Goal: Information Seeking & Learning: Learn about a topic

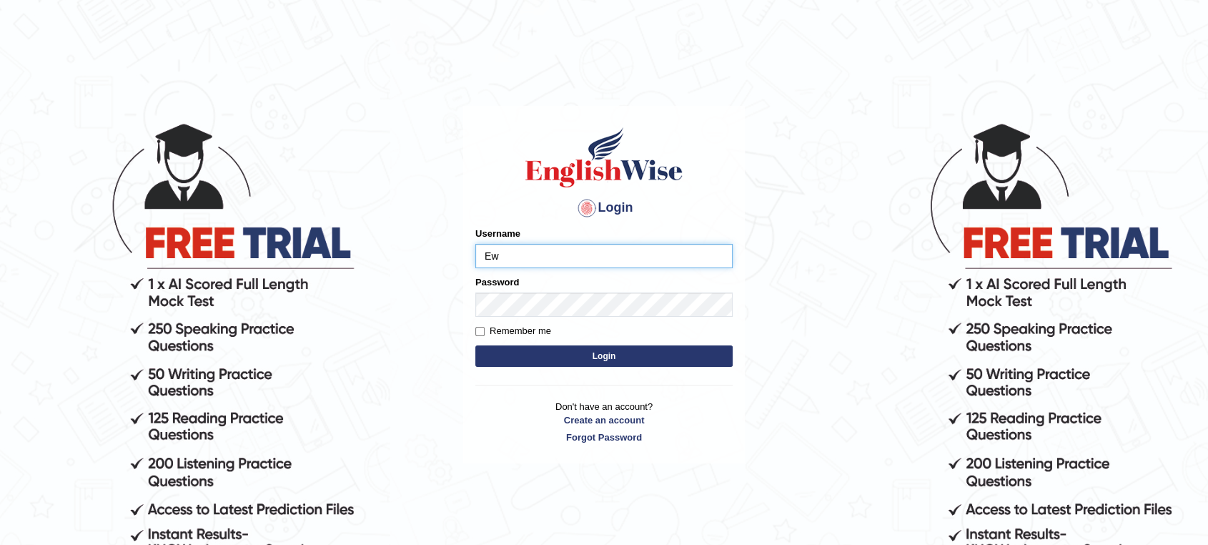
type input "EwOnline"
click at [475, 345] on button "Login" at bounding box center [603, 355] width 257 height 21
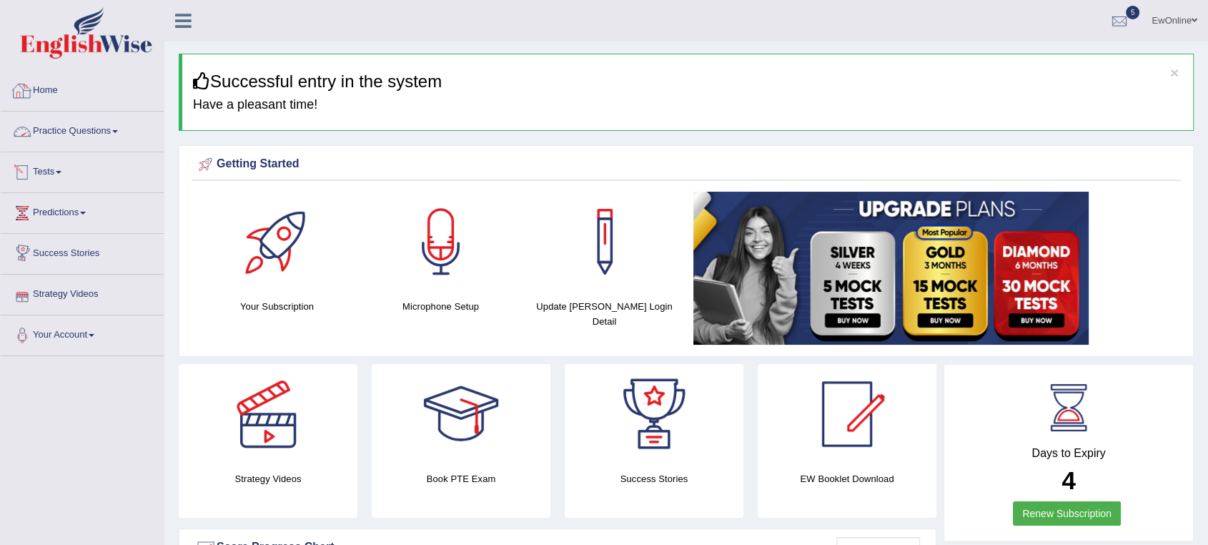
click at [103, 129] on link "Practice Questions" at bounding box center [82, 130] width 163 height 36
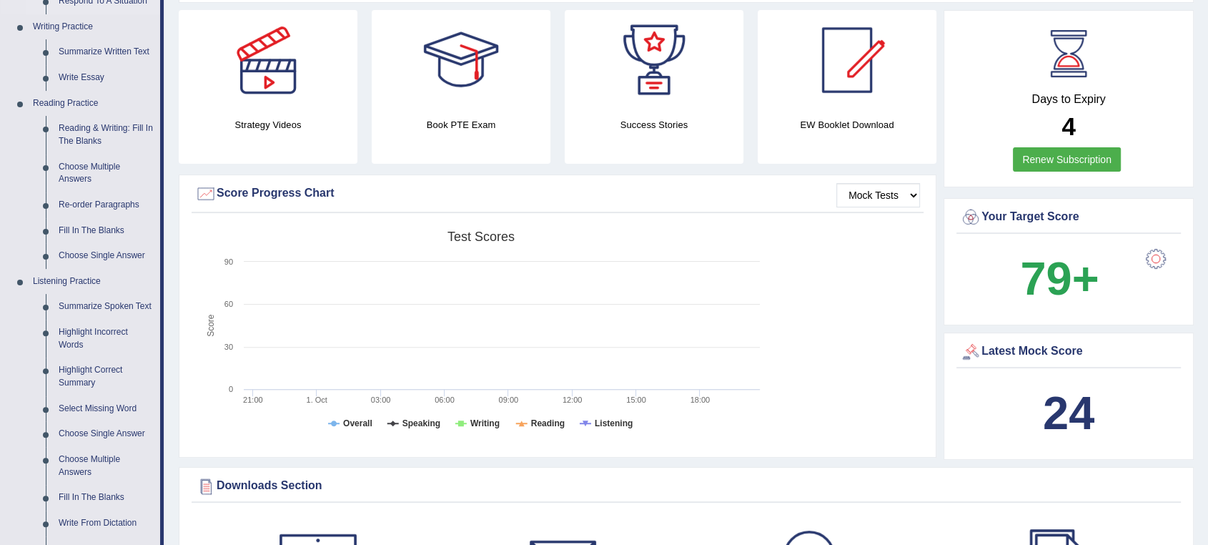
scroll to position [317, 0]
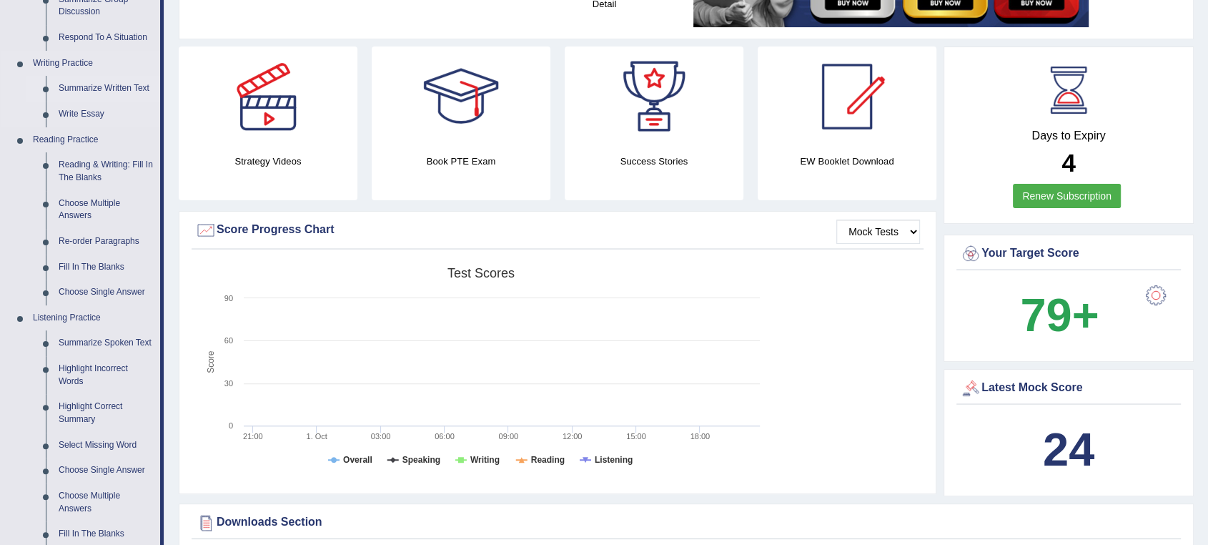
click at [95, 88] on link "Summarize Written Text" at bounding box center [106, 89] width 108 height 26
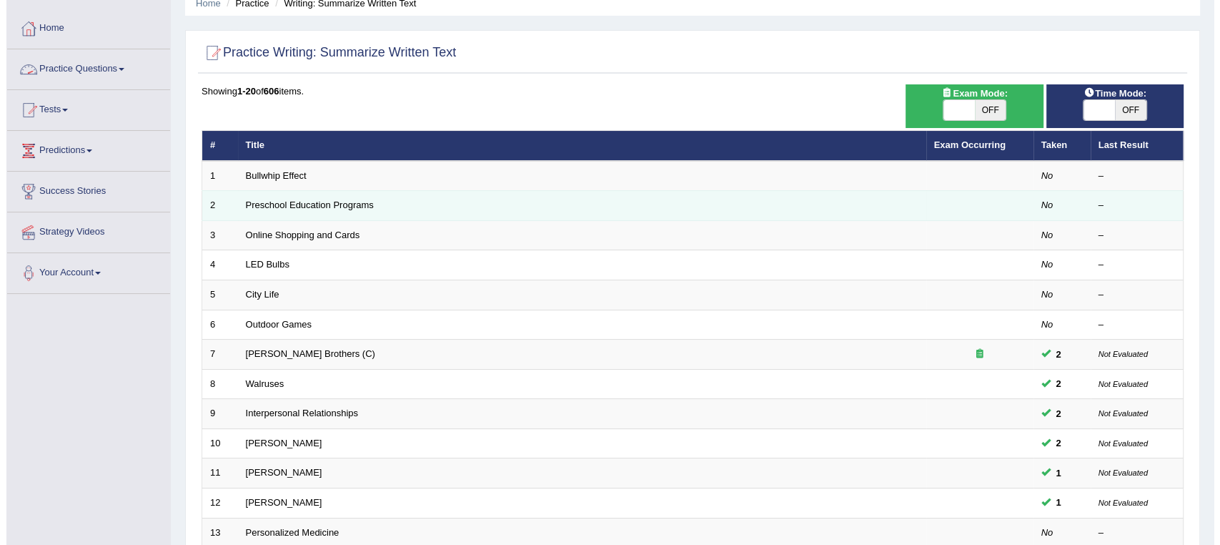
scroll to position [79, 0]
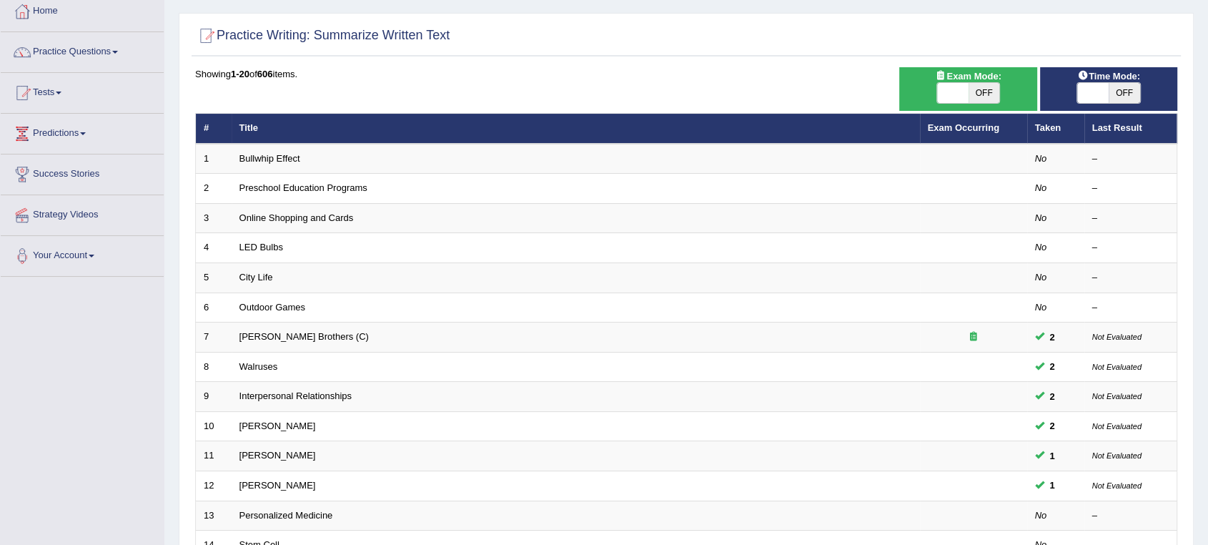
click at [984, 92] on span "OFF" at bounding box center [984, 93] width 31 height 20
checkbox input "true"
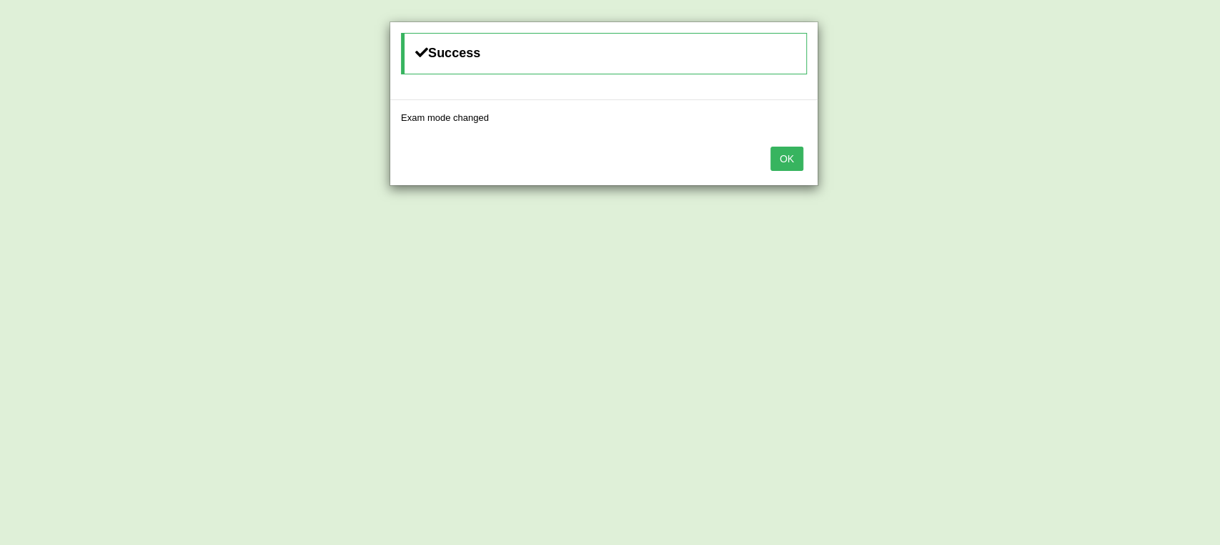
click at [789, 162] on button "OK" at bounding box center [787, 159] width 33 height 24
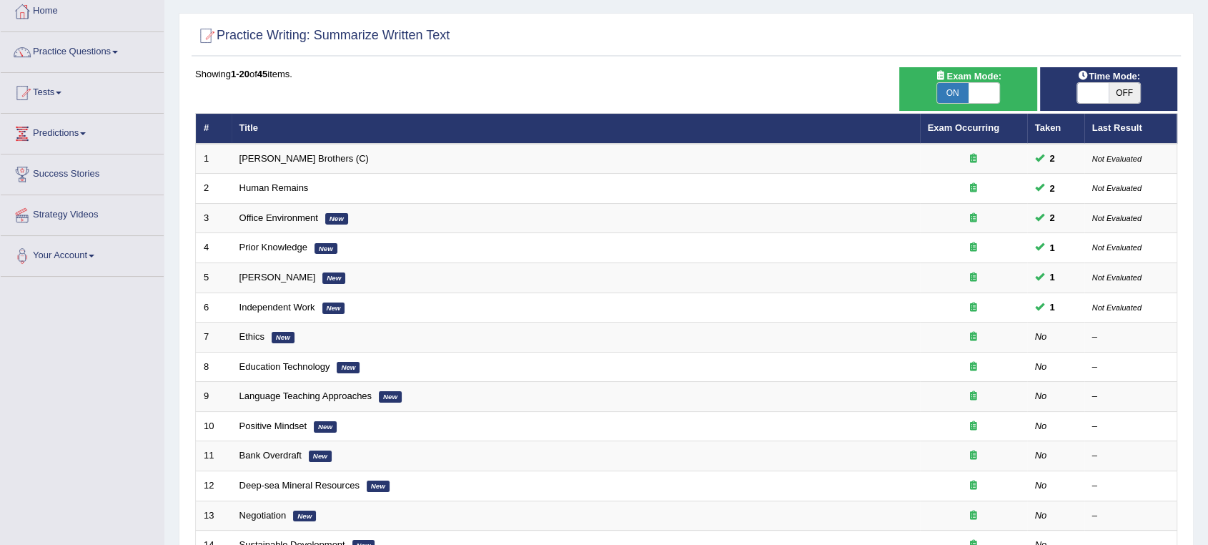
click at [1126, 94] on span "OFF" at bounding box center [1124, 93] width 31 height 20
checkbox input "true"
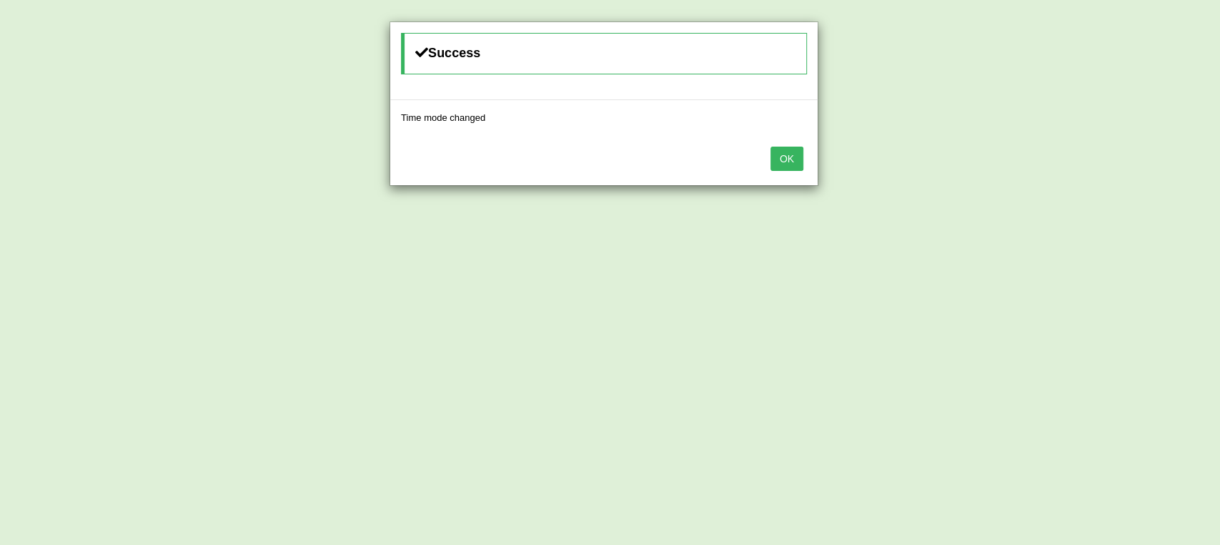
click at [785, 158] on button "OK" at bounding box center [787, 159] width 33 height 24
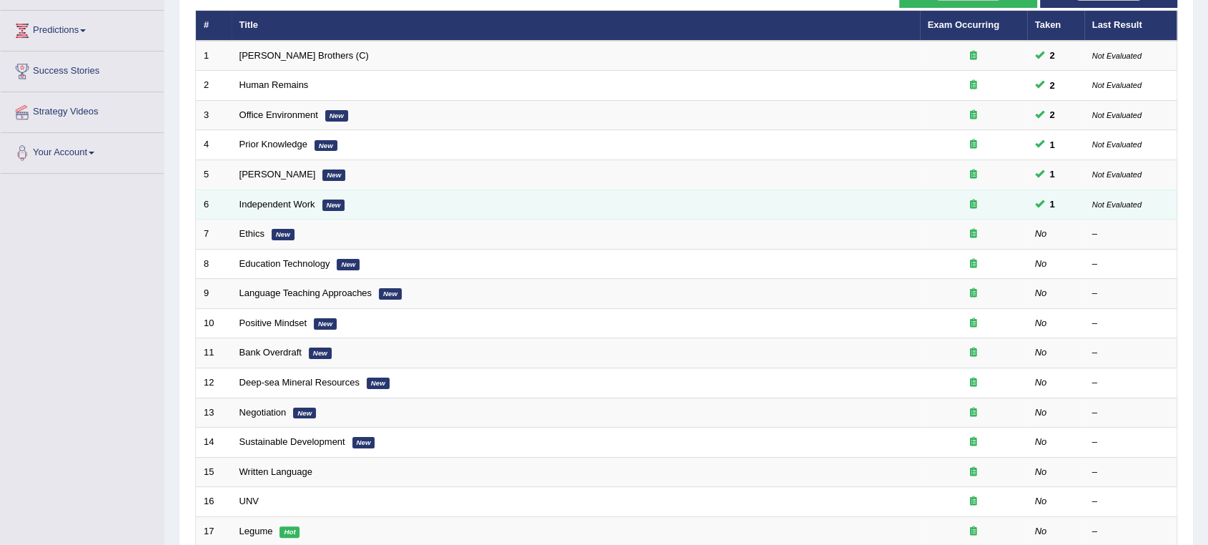
scroll to position [159, 0]
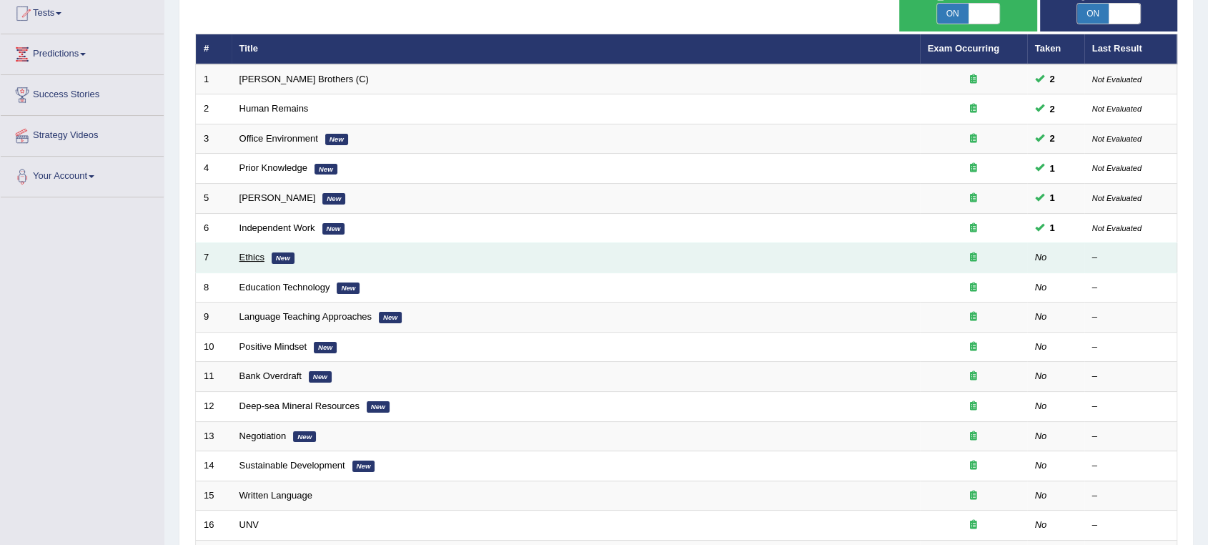
click at [250, 256] on link "Ethics" at bounding box center [251, 257] width 25 height 11
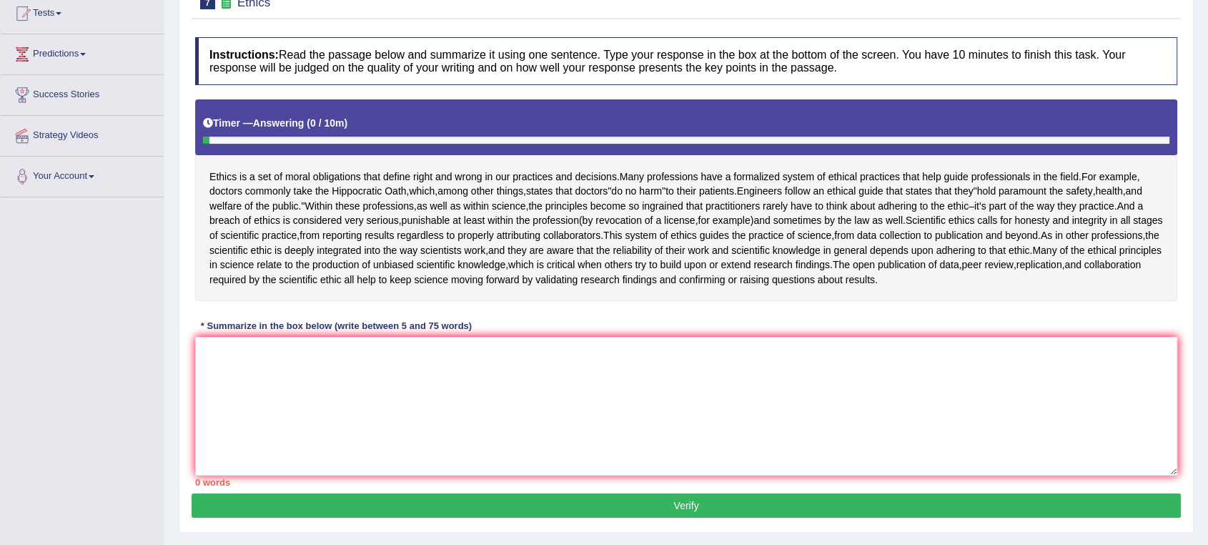
scroll to position [206, 0]
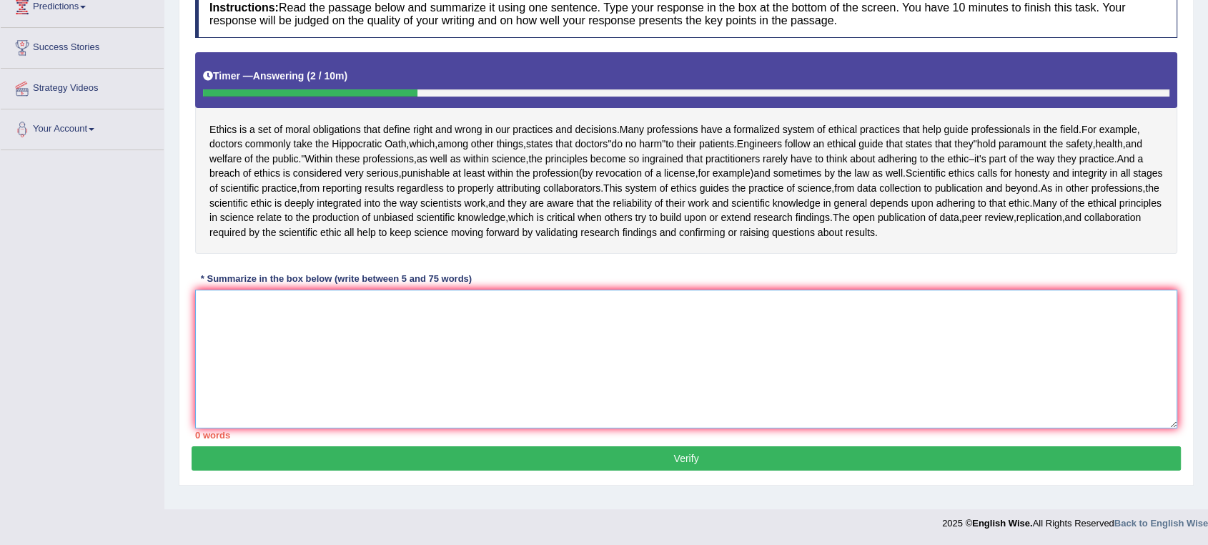
click at [709, 319] on textarea at bounding box center [686, 359] width 982 height 139
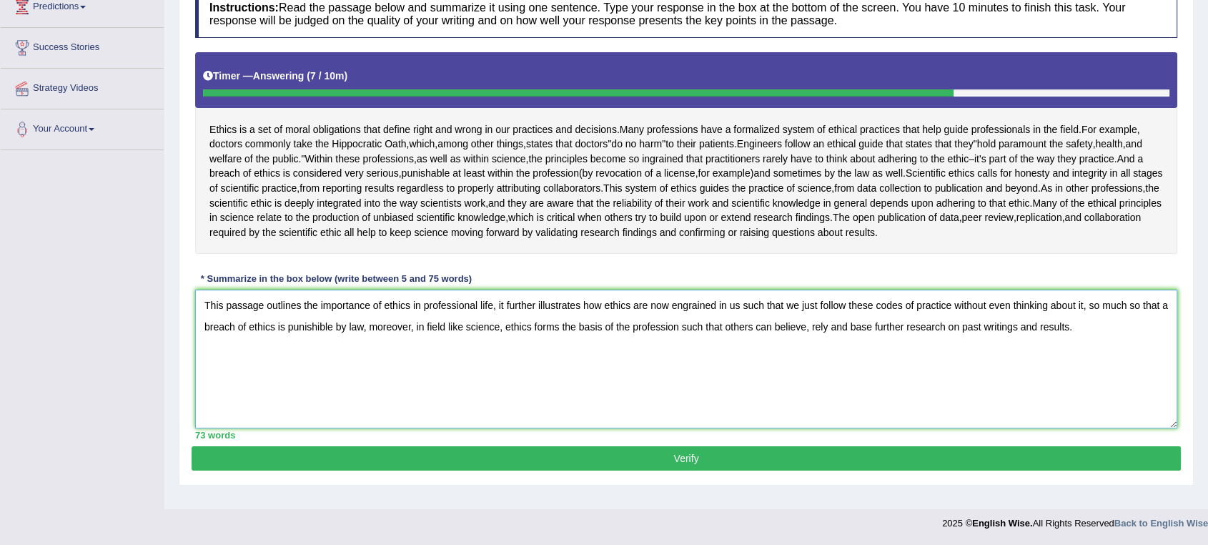
click at [821, 303] on textarea "This passage outlines the importance of ethics in professional life, it further…" at bounding box center [686, 359] width 982 height 139
type textarea "This passage outlines the importance of ethics in professional life, it further…"
click at [681, 463] on button "Verify" at bounding box center [686, 458] width 989 height 24
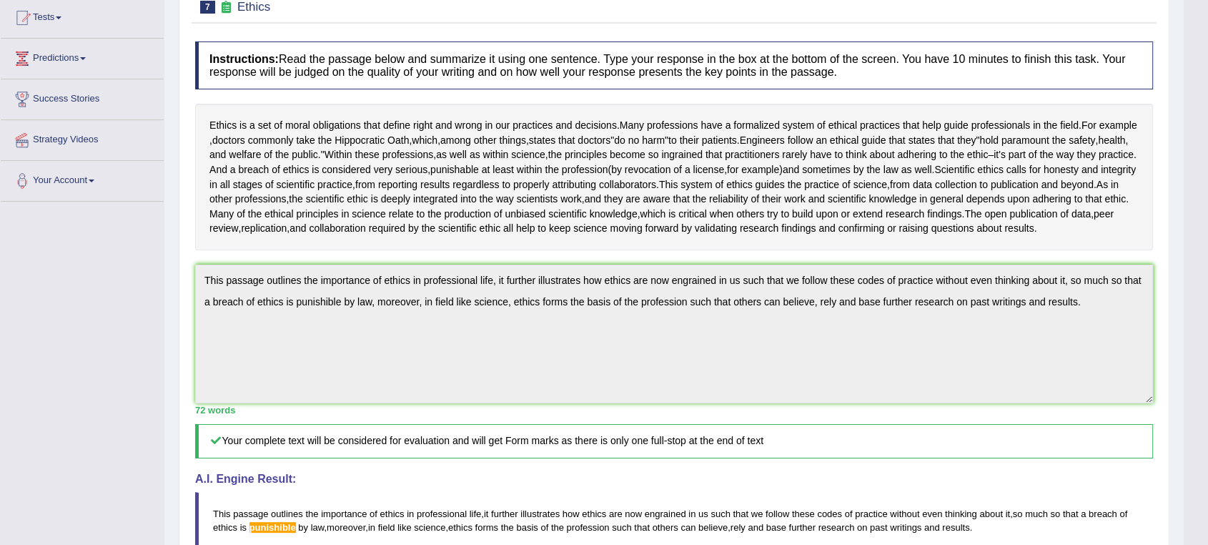
scroll to position [0, 0]
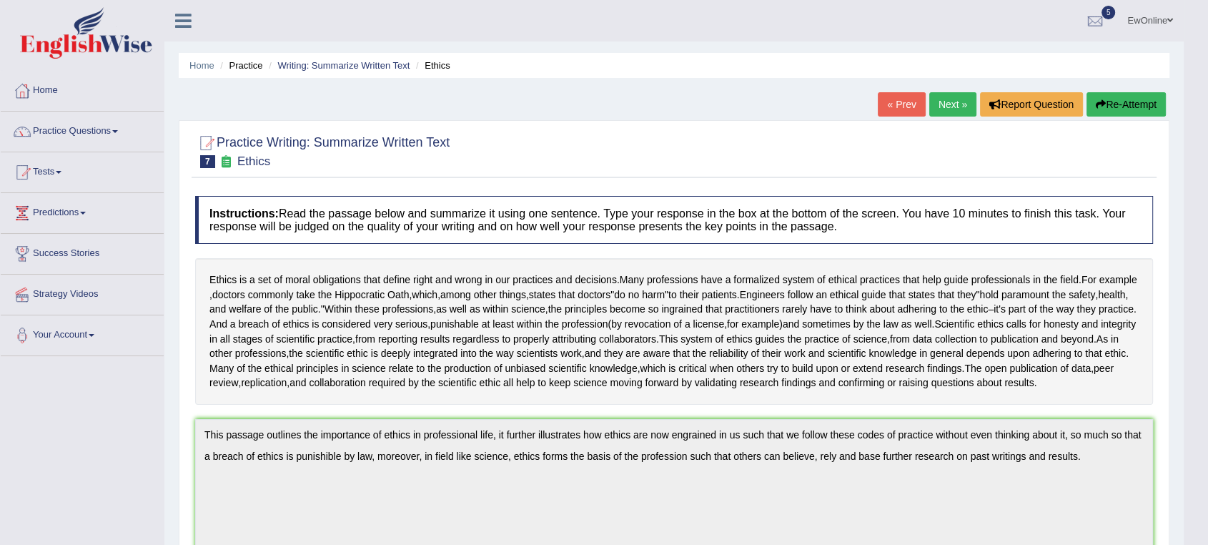
click at [942, 104] on link "Next »" at bounding box center [952, 104] width 47 height 24
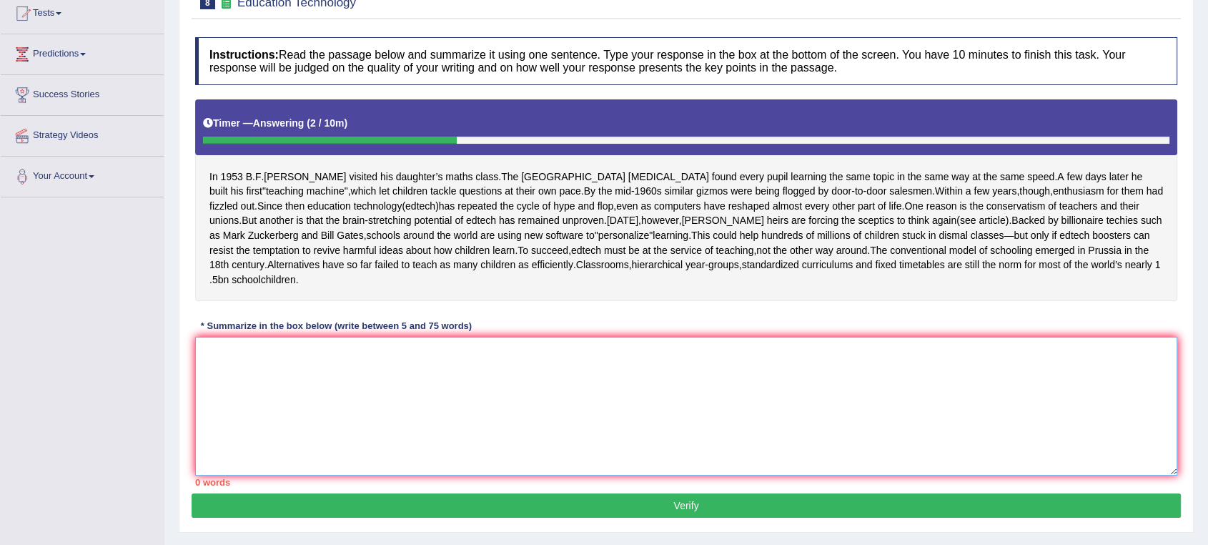
click at [490, 370] on textarea at bounding box center [686, 406] width 982 height 139
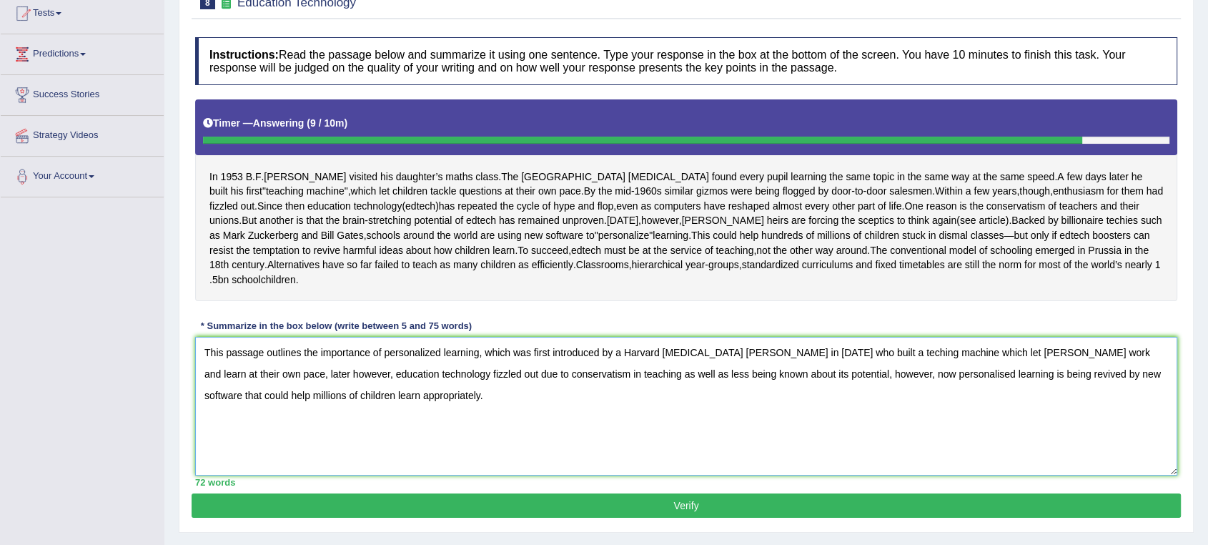
click at [623, 365] on textarea "This passage outlines the importance of personalized learning, which was first …" at bounding box center [686, 406] width 982 height 139
click at [789, 367] on textarea "This passage outlines the importance of personalized learning, which was first …" at bounding box center [686, 406] width 982 height 139
click at [716, 367] on textarea "This passage outlines the importance of personalized learning, which was first …" at bounding box center [686, 406] width 982 height 139
click at [789, 367] on textarea "This passage outlines the importance of personalized learning, which was first …" at bounding box center [686, 406] width 982 height 139
click at [263, 388] on textarea "This passage outlines the importance of personalized learning, which was first …" at bounding box center [686, 406] width 982 height 139
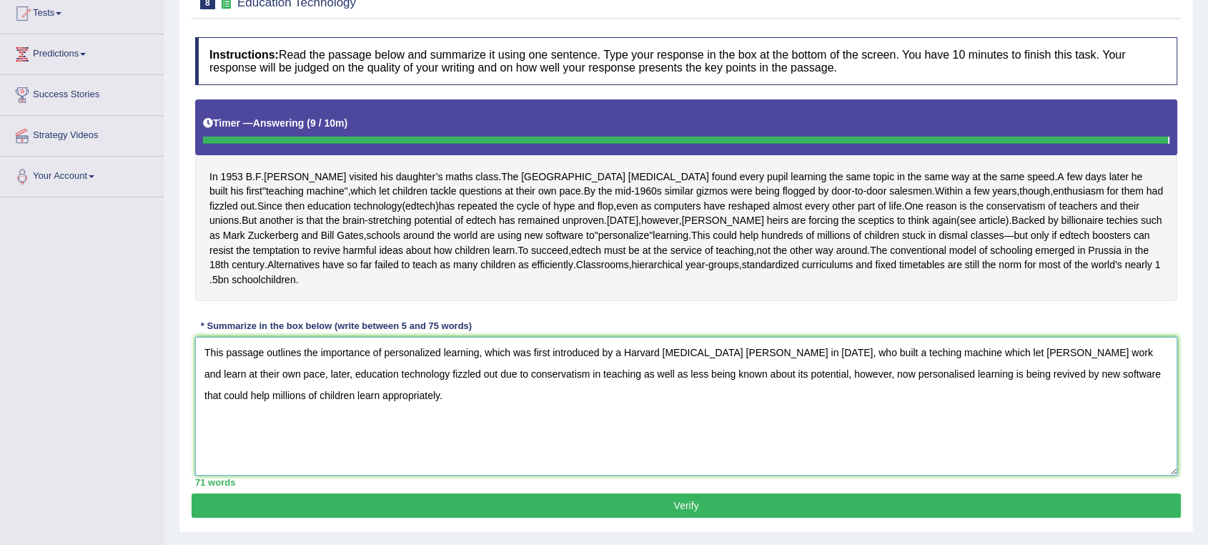
click at [224, 393] on textarea "This passage outlines the importance of personalized learning, which was first …" at bounding box center [686, 406] width 982 height 139
type textarea "This passage outlines the importance of personalized learning, which was first …"
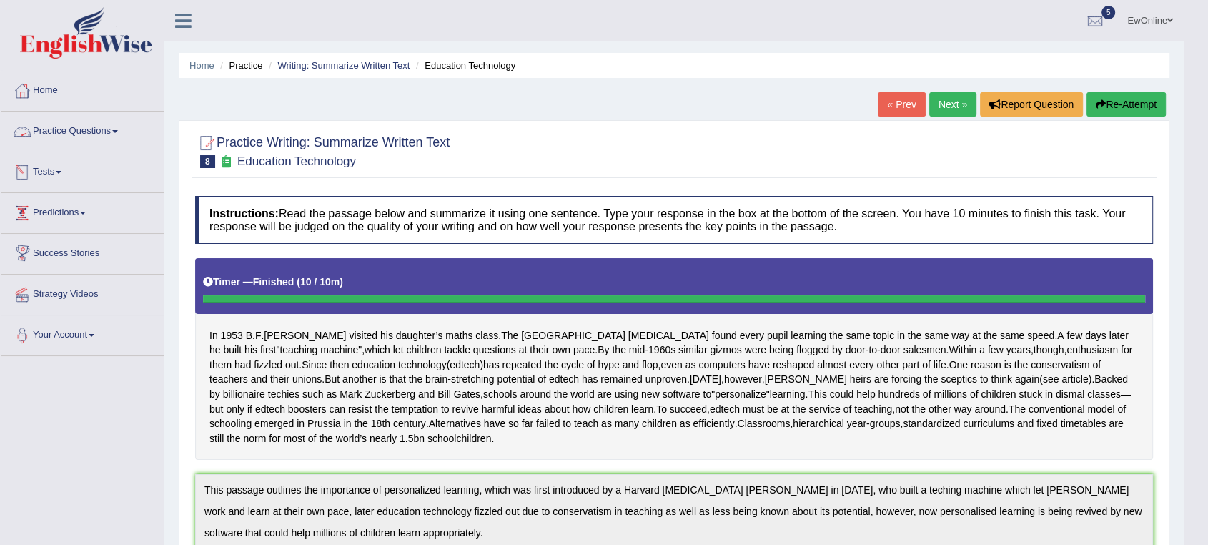
click at [63, 132] on link "Practice Questions" at bounding box center [82, 130] width 163 height 36
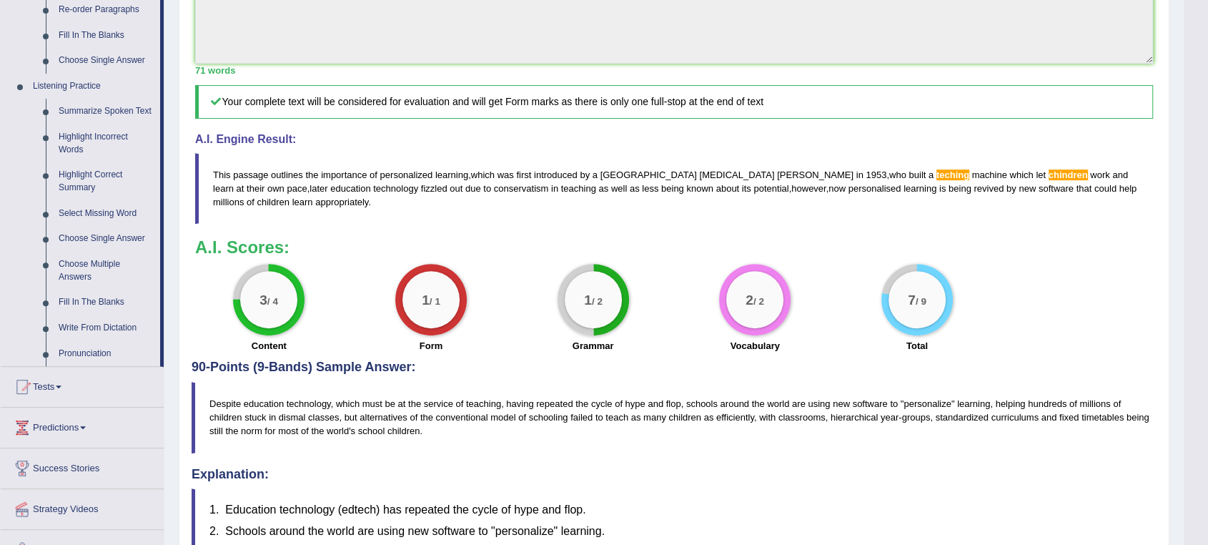
scroll to position [555, 0]
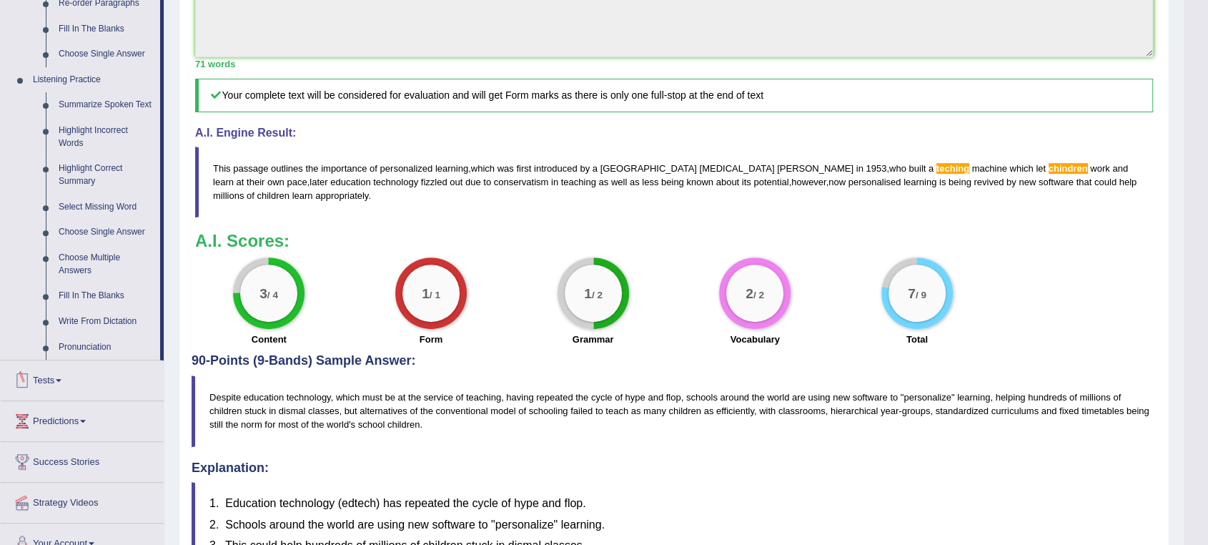
click at [46, 380] on link "Tests" at bounding box center [82, 378] width 163 height 36
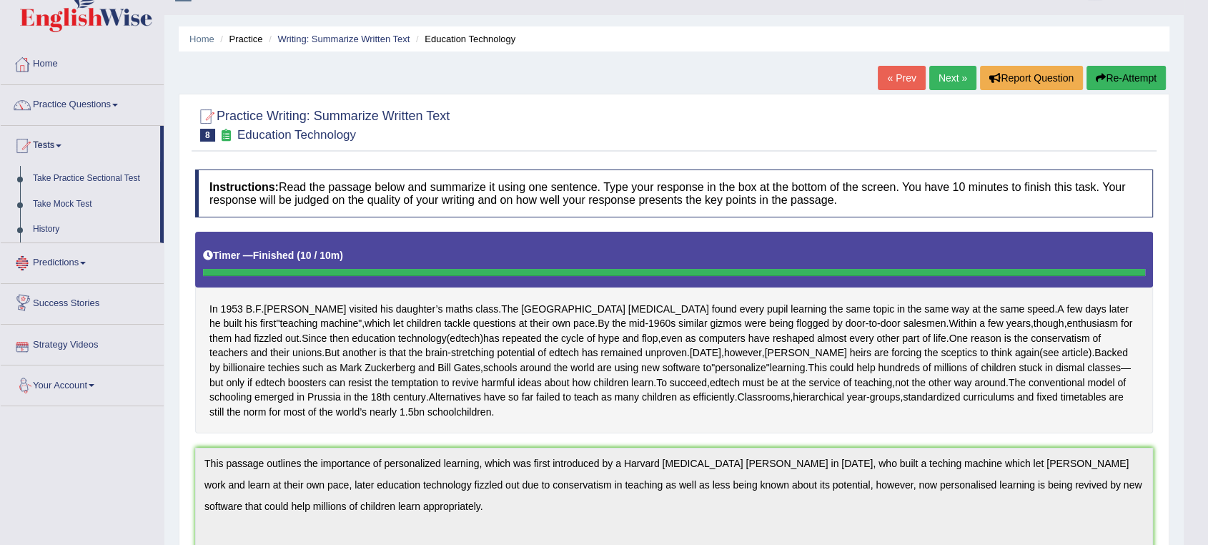
scroll to position [0, 0]
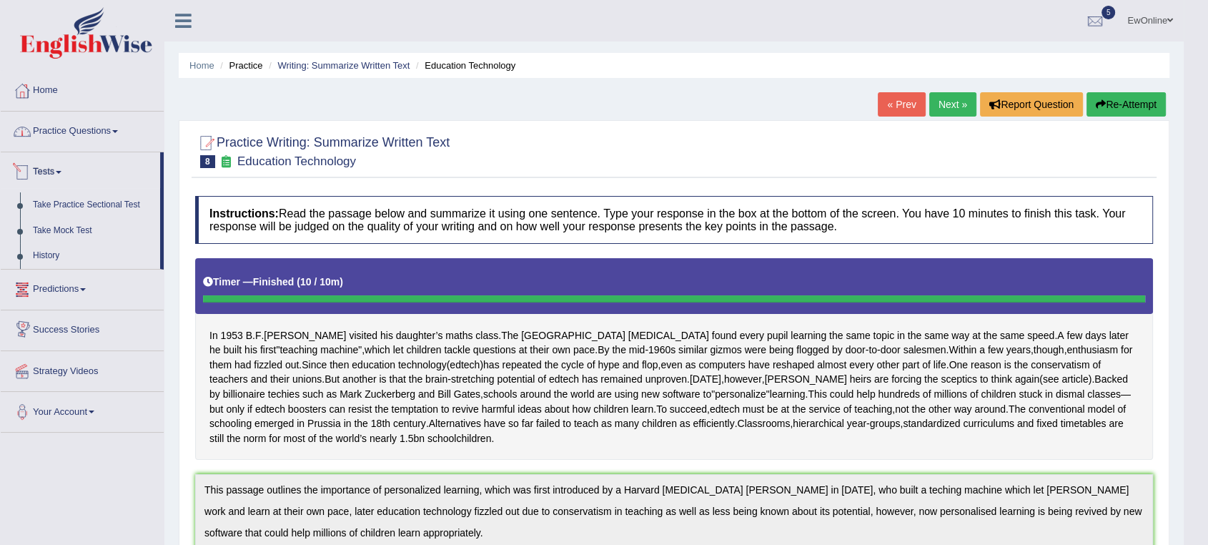
click at [51, 129] on link "Practice Questions" at bounding box center [82, 130] width 163 height 36
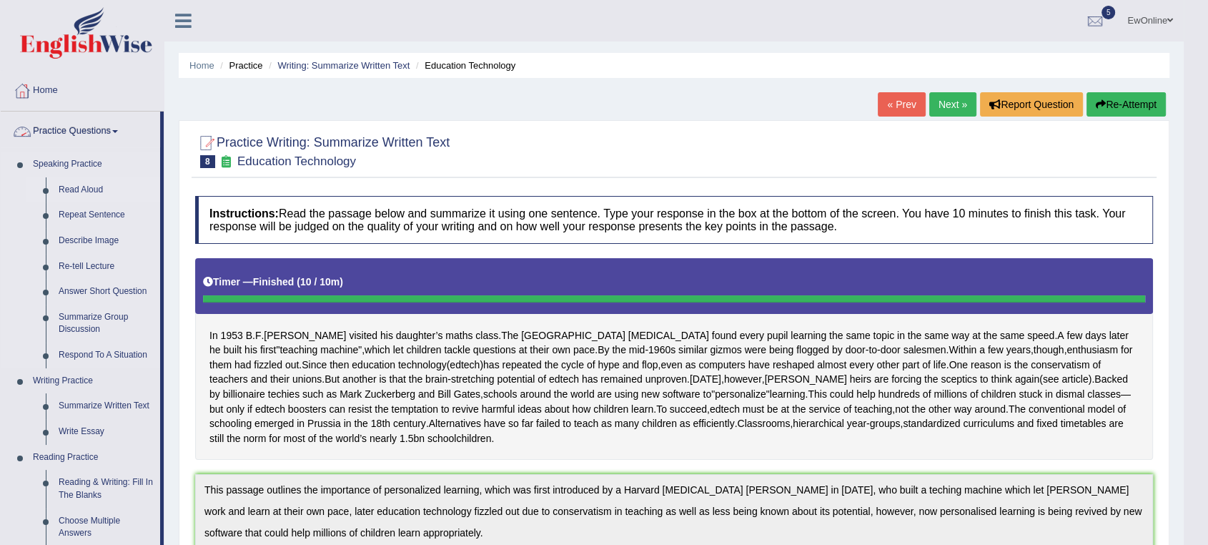
click at [81, 189] on link "Read Aloud" at bounding box center [106, 190] width 108 height 26
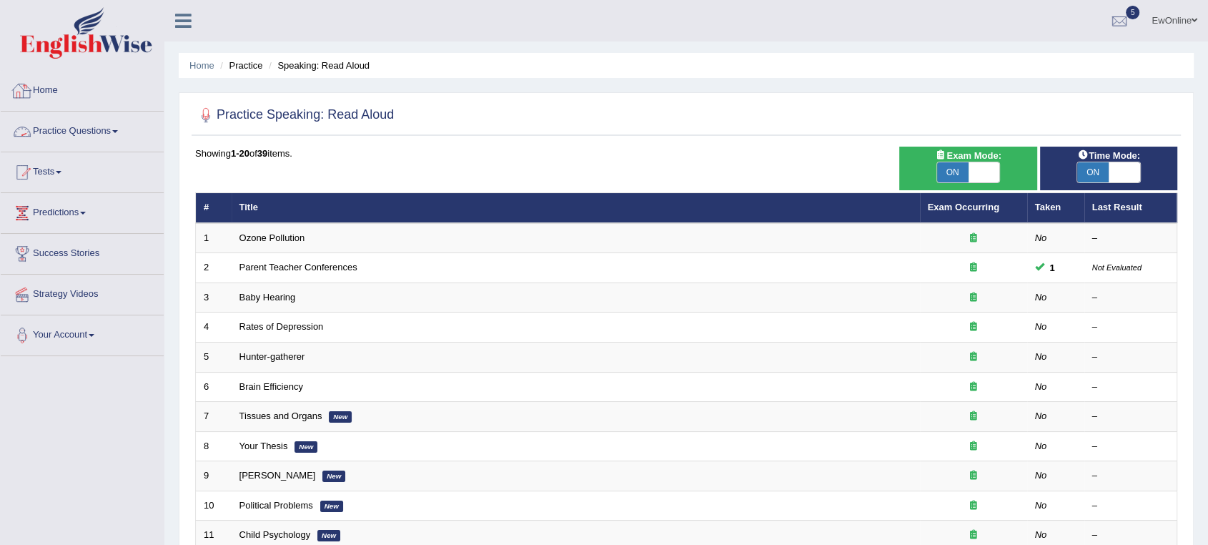
click at [46, 87] on link "Home" at bounding box center [82, 89] width 163 height 36
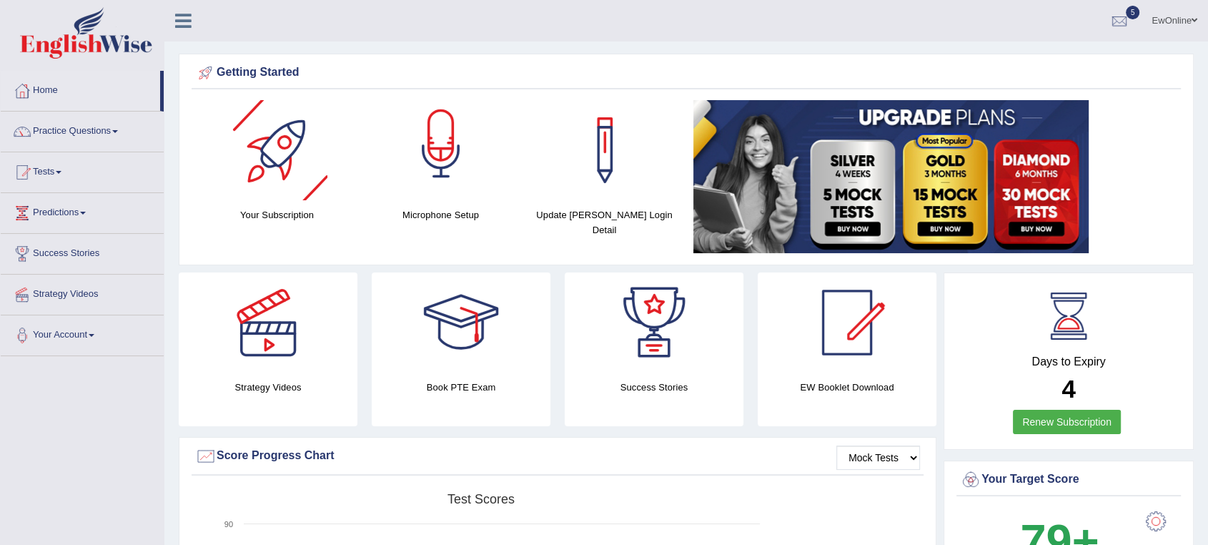
click at [460, 139] on div at bounding box center [441, 150] width 100 height 100
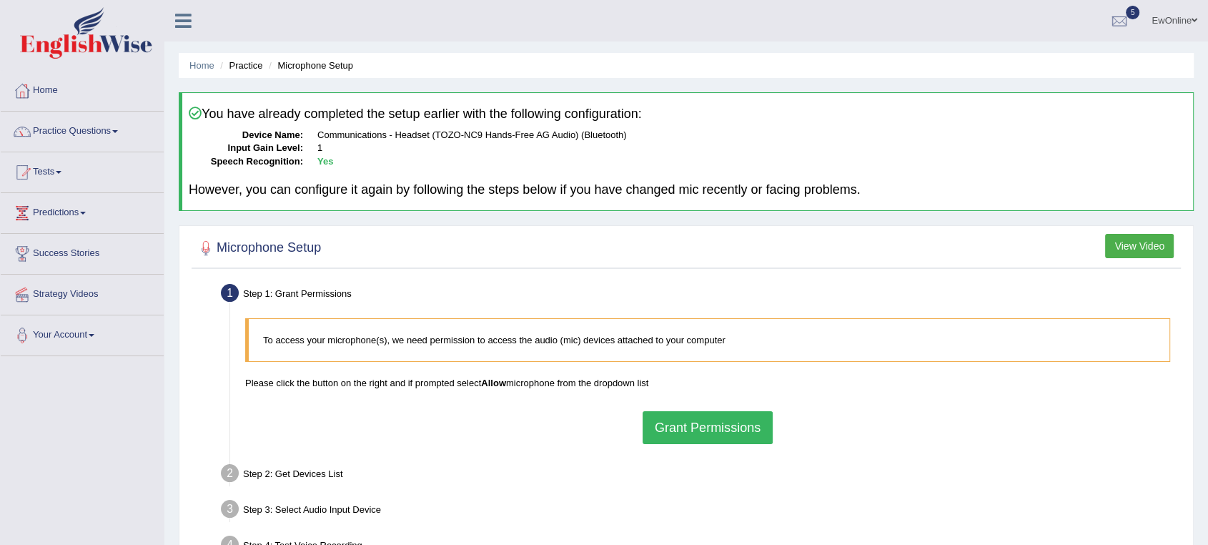
click at [696, 428] on button "Grant Permissions" at bounding box center [708, 427] width 130 height 33
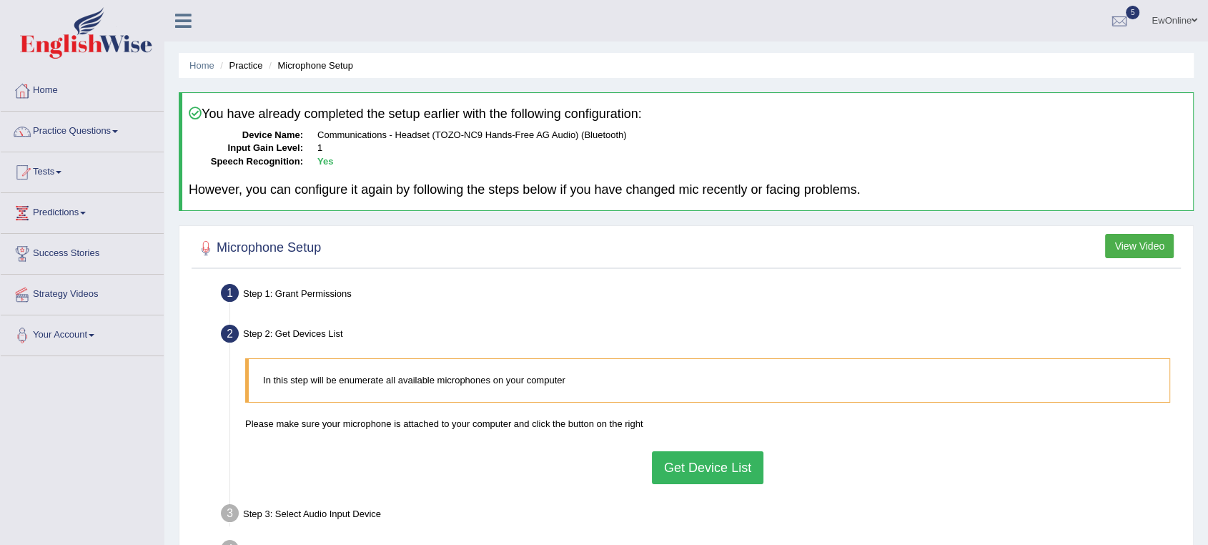
click at [718, 468] on button "Get Device List" at bounding box center [708, 467] width 112 height 33
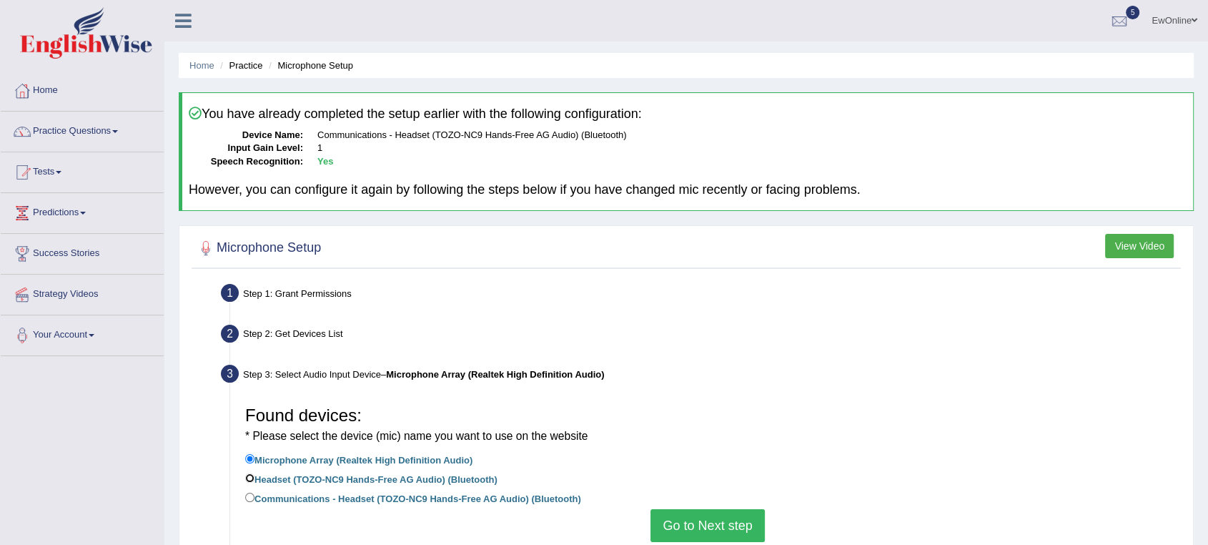
click at [250, 479] on input "Headset (TOZO-NC9 Hands-Free AG Audio) (Bluetooth)" at bounding box center [249, 477] width 9 height 9
radio input "true"
click at [693, 522] on button "Go to Next step" at bounding box center [708, 525] width 114 height 33
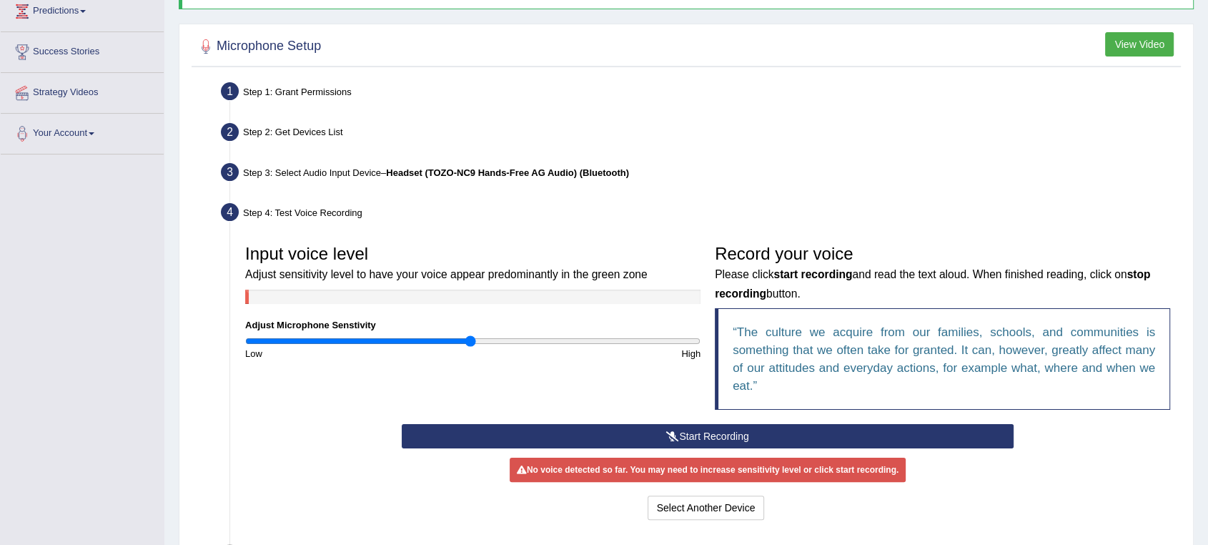
scroll to position [238, 0]
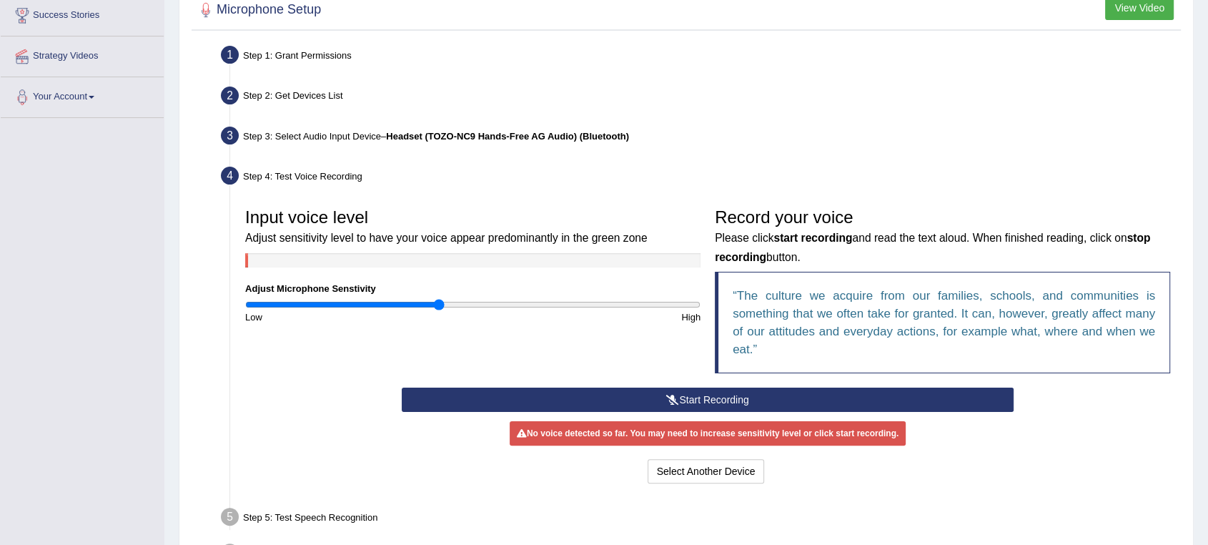
drag, startPoint x: 469, startPoint y: 303, endPoint x: 440, endPoint y: 301, distance: 28.7
click at [440, 301] on input "range" at bounding box center [472, 304] width 455 height 11
click at [726, 400] on button "Start Recording" at bounding box center [708, 399] width 612 height 24
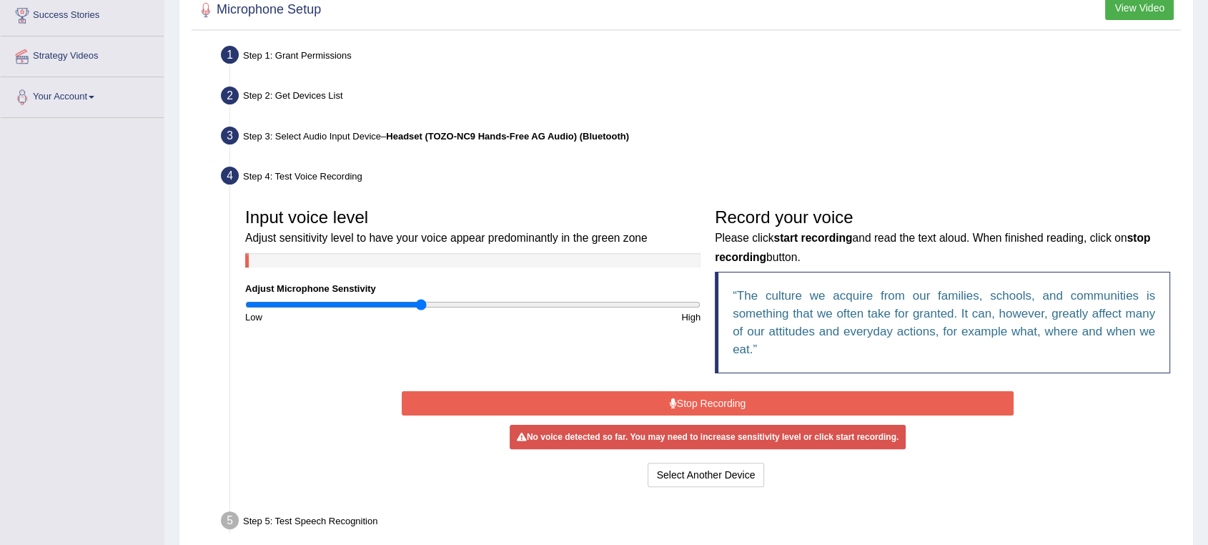
drag, startPoint x: 435, startPoint y: 304, endPoint x: 423, endPoint y: 302, distance: 11.5
type input "0.78"
click at [423, 302] on input "range" at bounding box center [472, 304] width 455 height 11
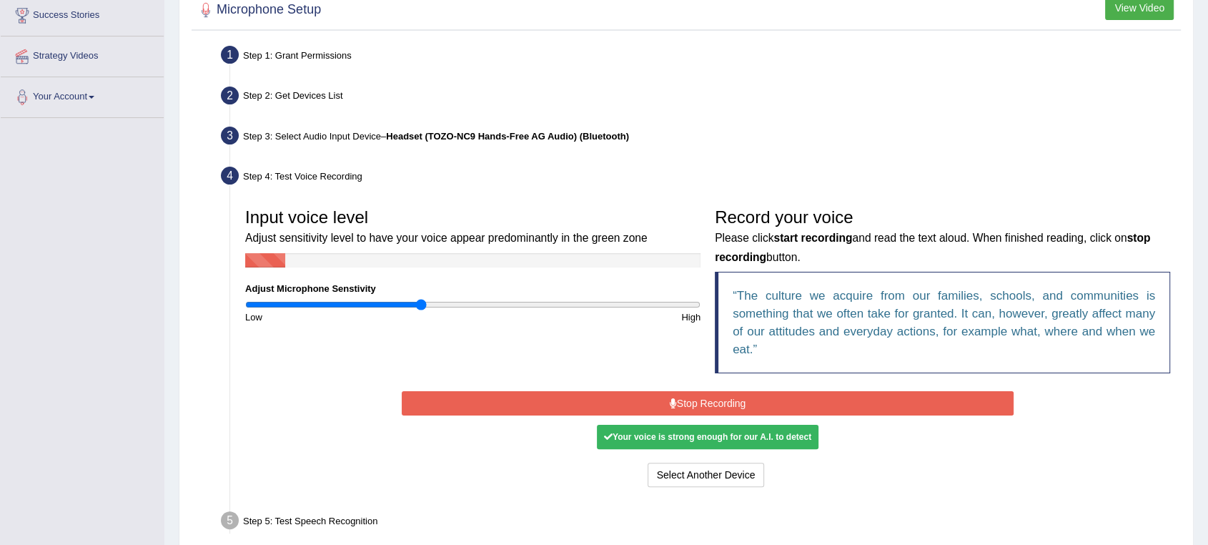
click at [696, 405] on button "Stop Recording" at bounding box center [708, 403] width 612 height 24
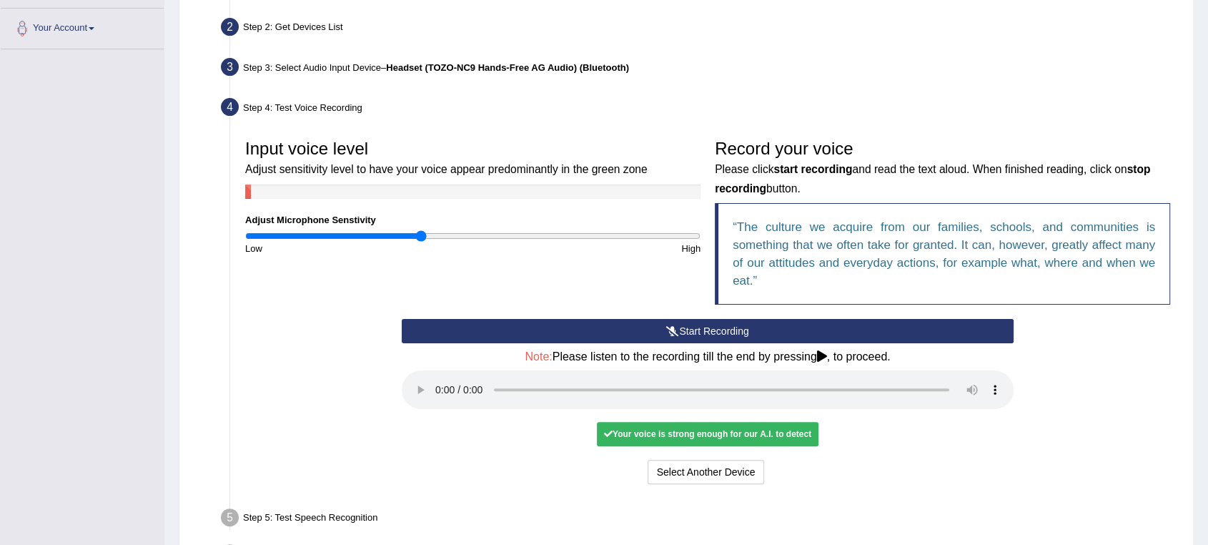
scroll to position [317, 0]
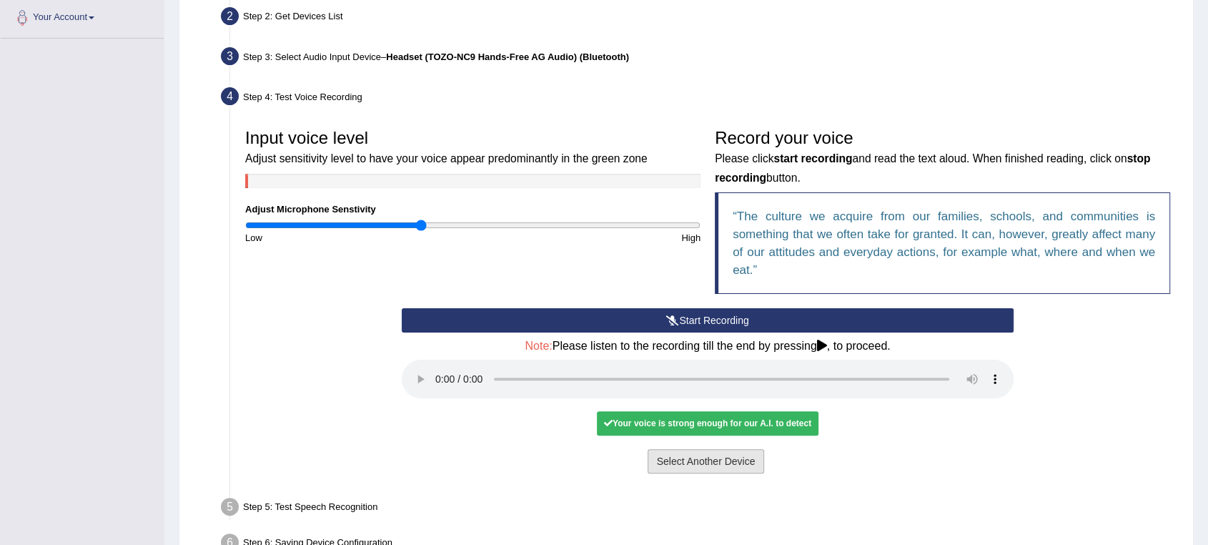
click at [719, 462] on button "Select Another Device" at bounding box center [706, 461] width 117 height 24
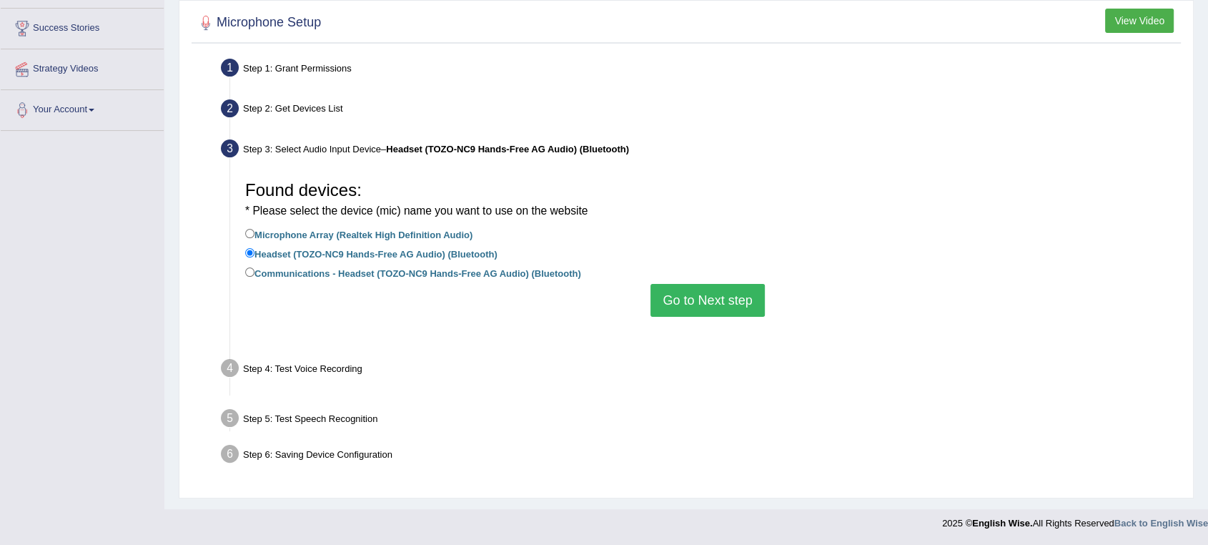
scroll to position [206, 0]
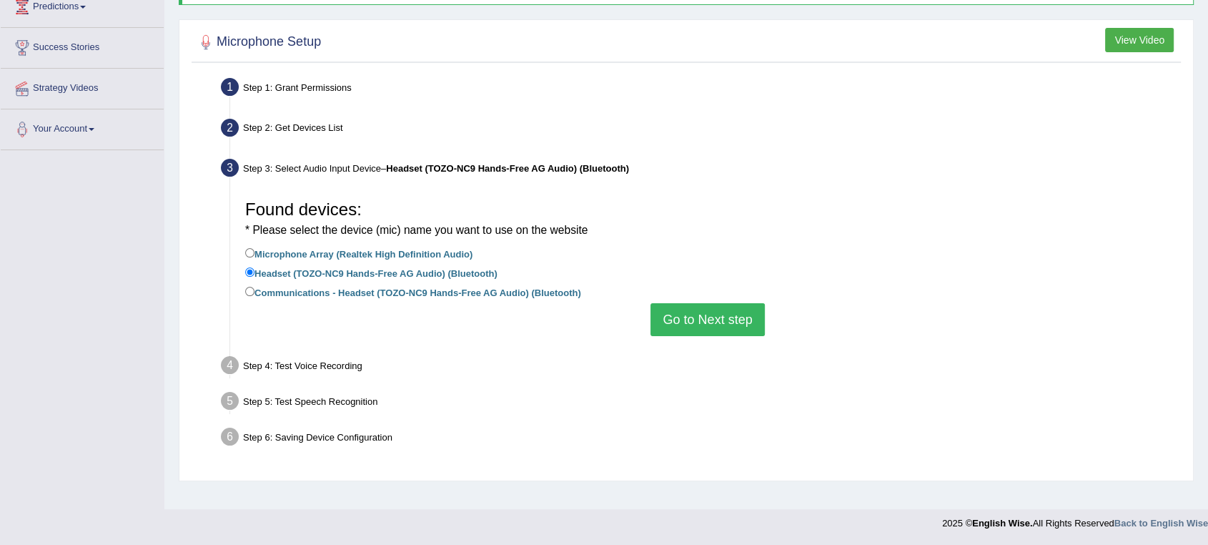
click at [696, 330] on button "Go to Next step" at bounding box center [708, 319] width 114 height 33
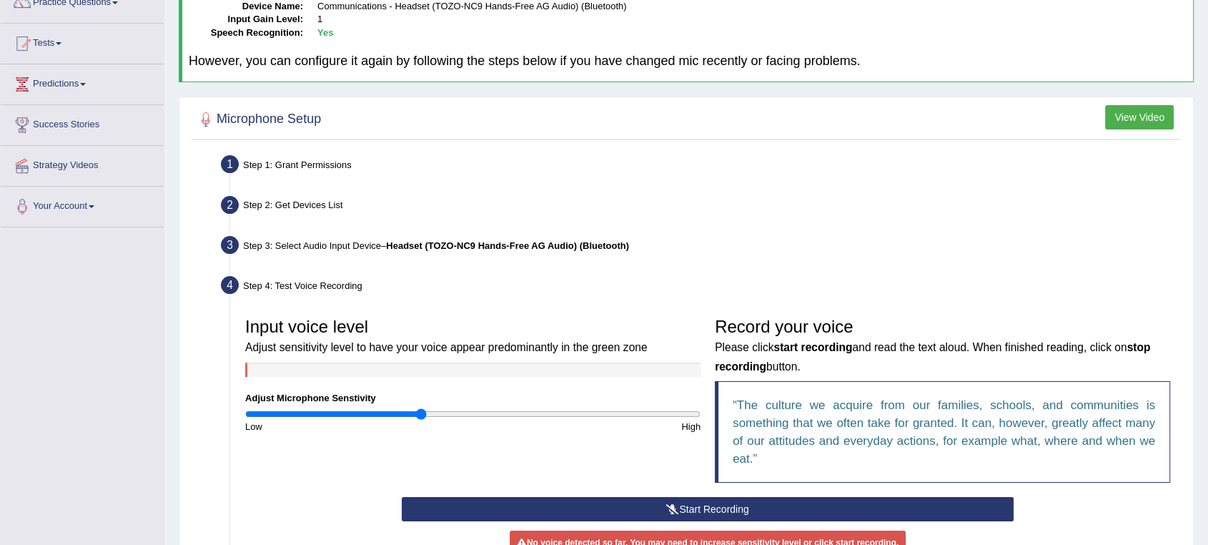
scroll to position [0, 0]
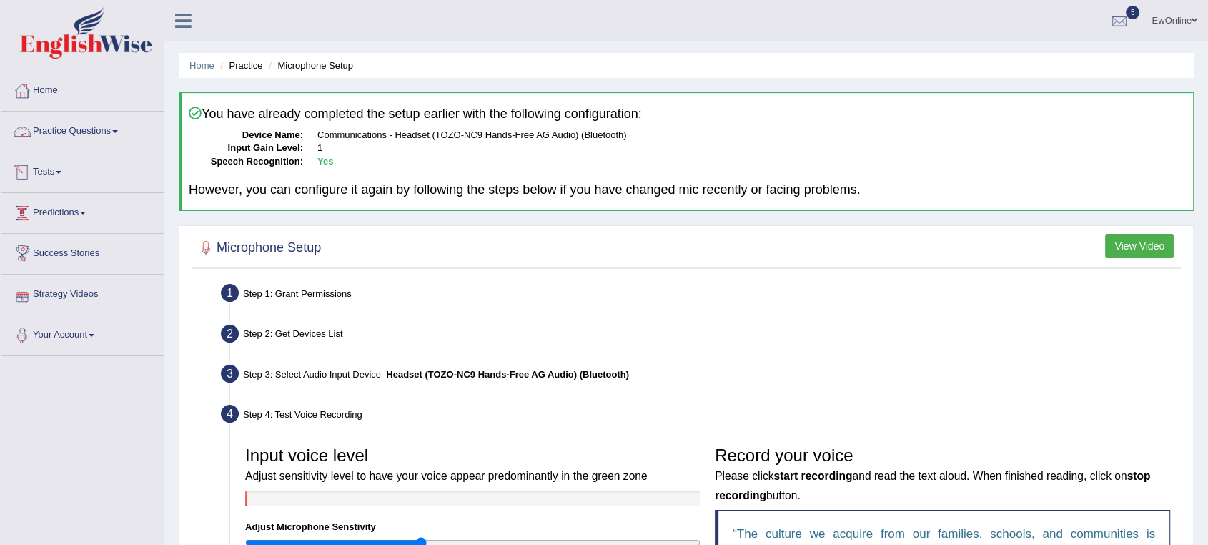
click at [56, 129] on link "Practice Questions" at bounding box center [82, 130] width 163 height 36
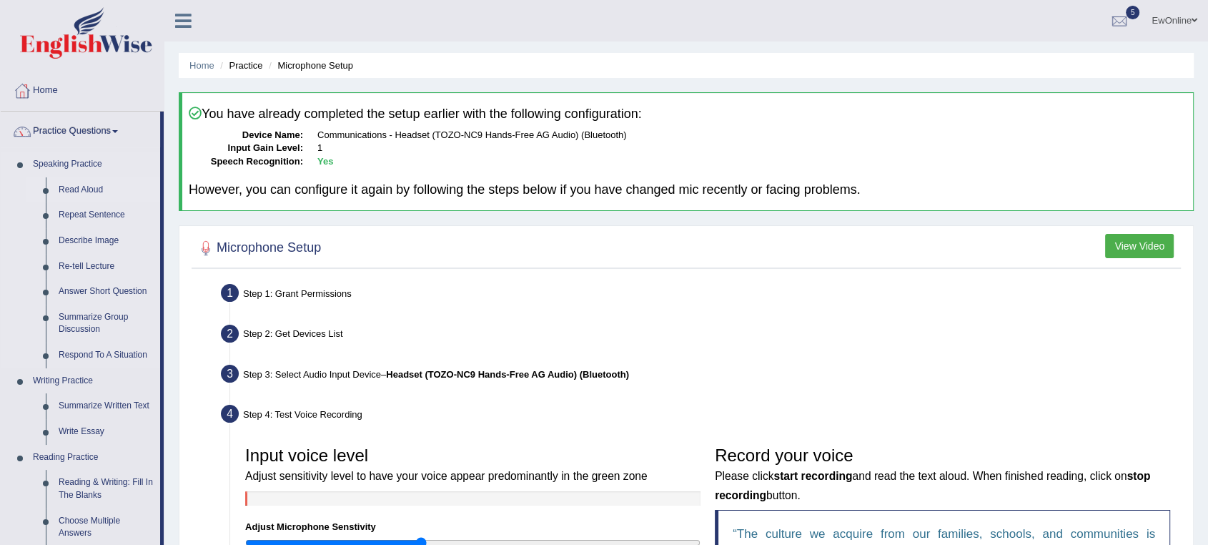
click at [76, 187] on link "Read Aloud" at bounding box center [106, 190] width 108 height 26
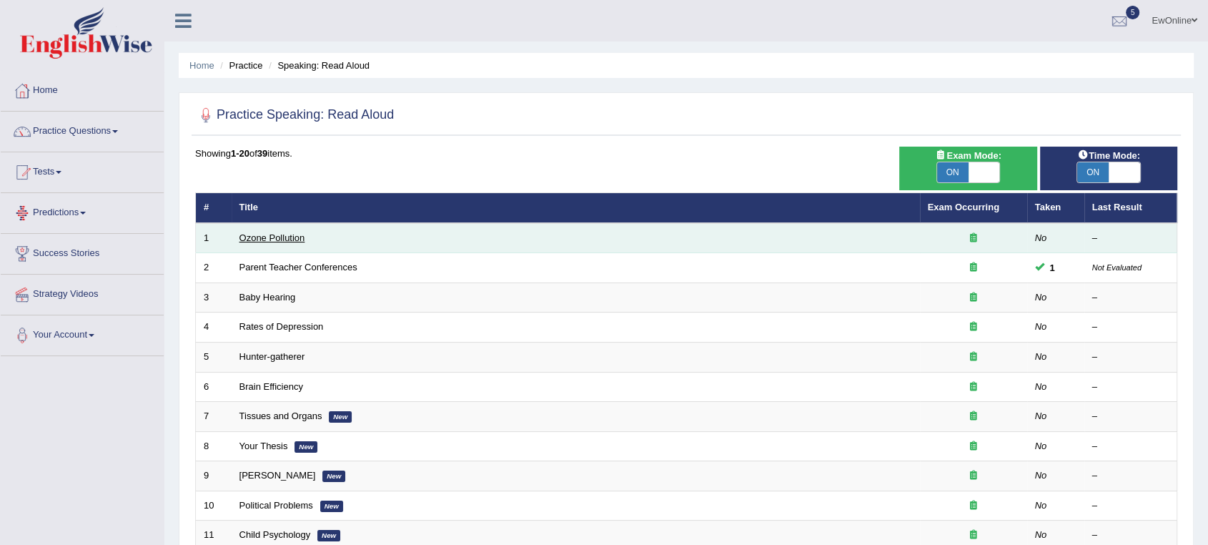
click at [287, 239] on link "Ozone Pollution" at bounding box center [272, 237] width 66 height 11
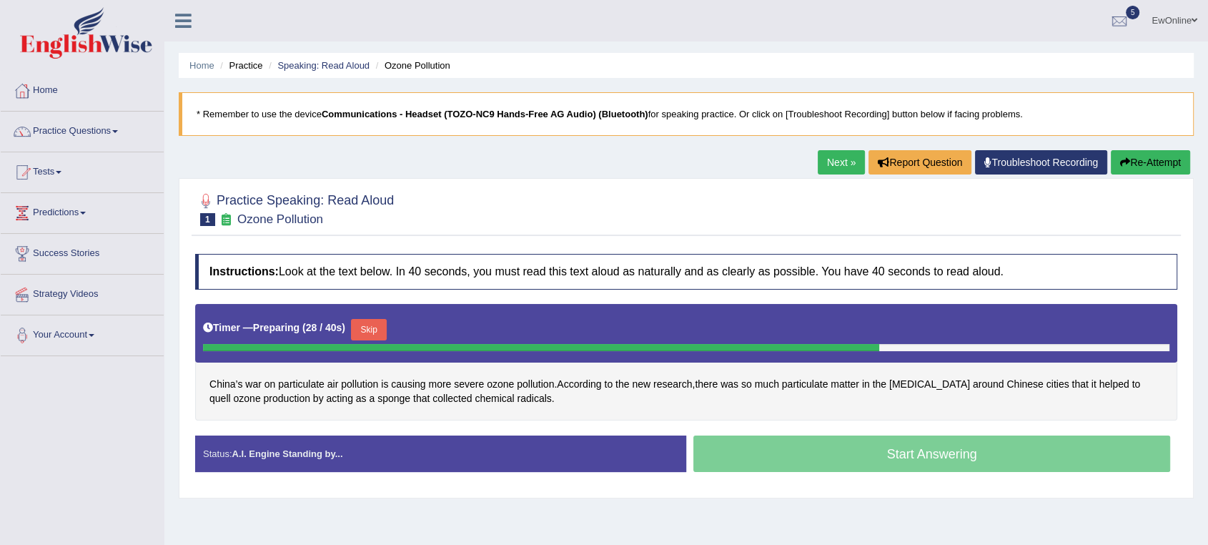
click at [368, 327] on button "Skip" at bounding box center [369, 329] width 36 height 21
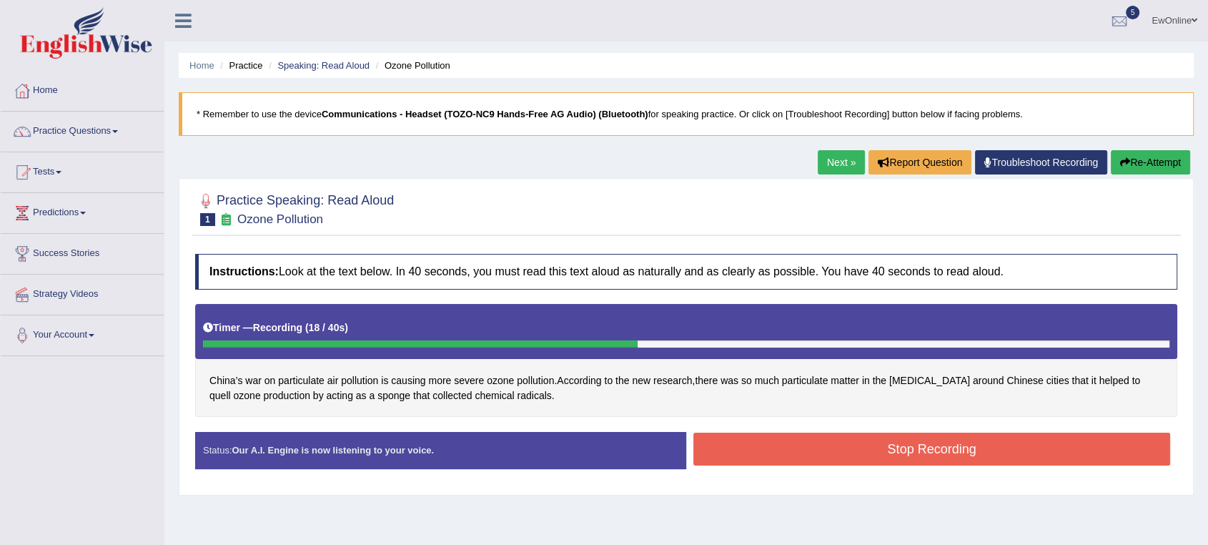
click at [860, 458] on button "Stop Recording" at bounding box center [931, 449] width 477 height 33
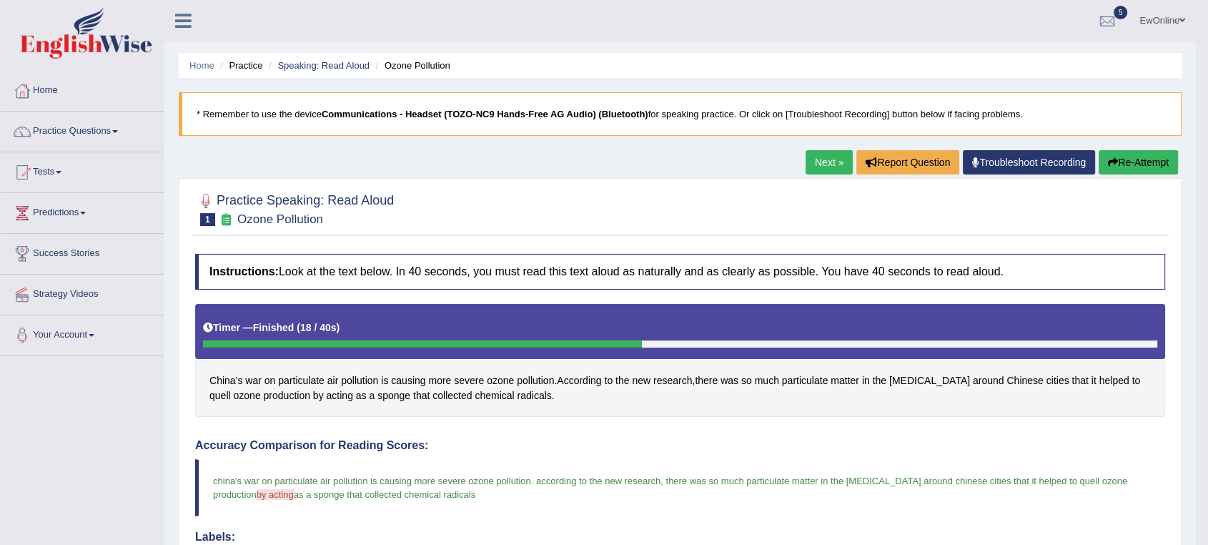
click at [814, 164] on link "Next »" at bounding box center [829, 162] width 47 height 24
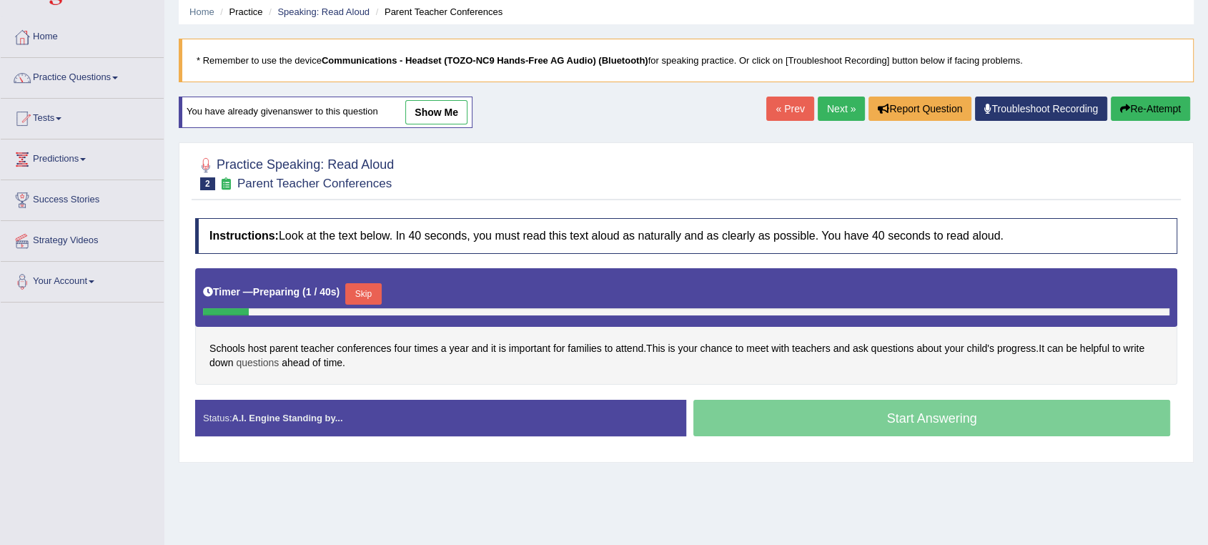
scroll to position [79, 0]
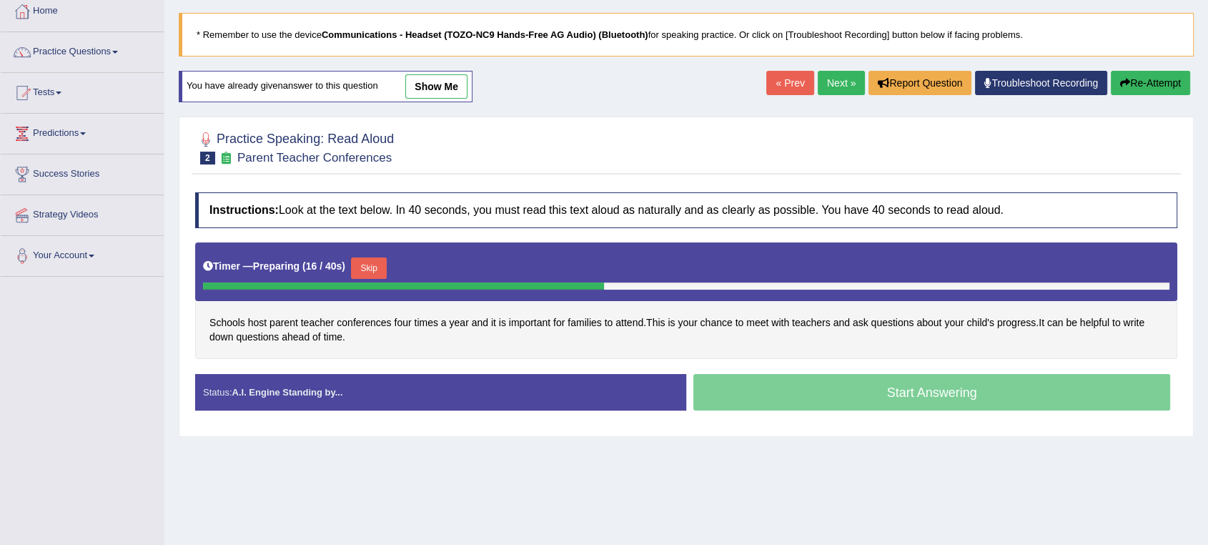
click at [376, 270] on button "Skip" at bounding box center [369, 267] width 36 height 21
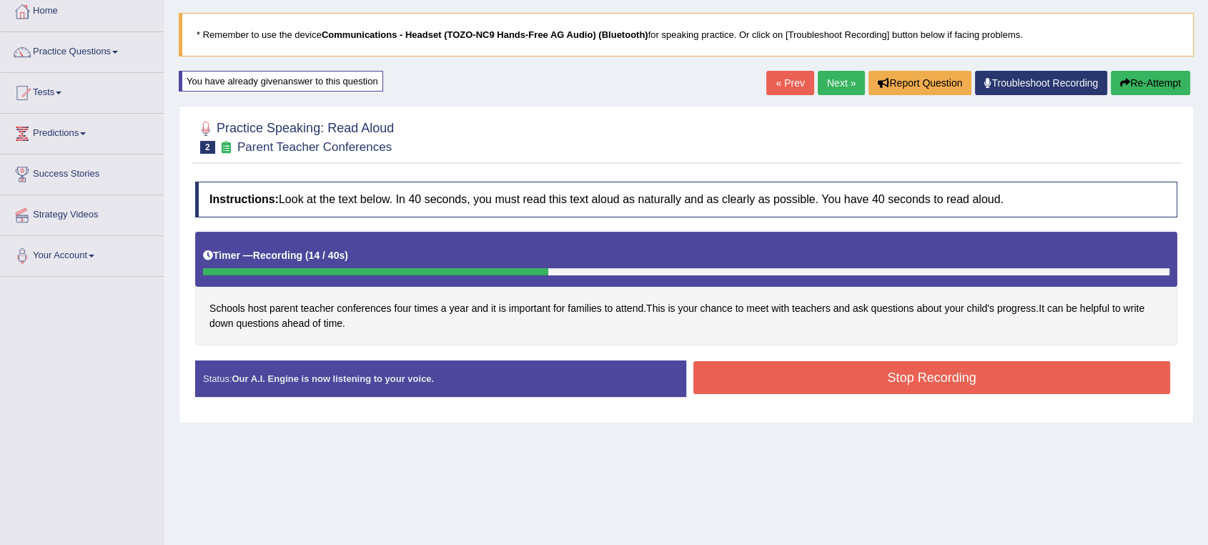
click at [896, 373] on button "Stop Recording" at bounding box center [931, 377] width 477 height 33
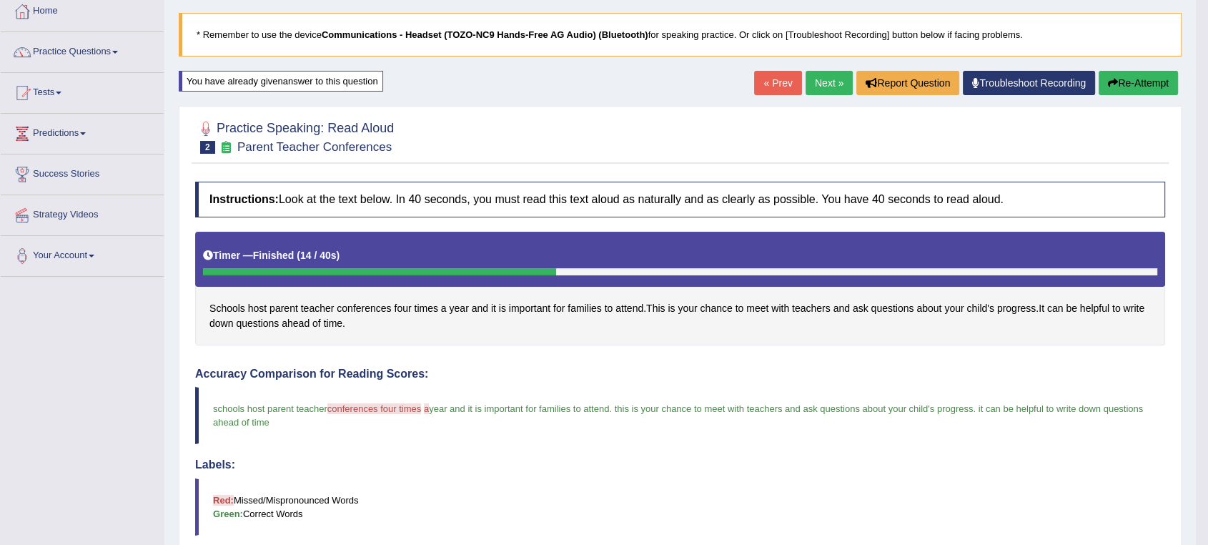
click at [819, 89] on link "Next »" at bounding box center [829, 83] width 47 height 24
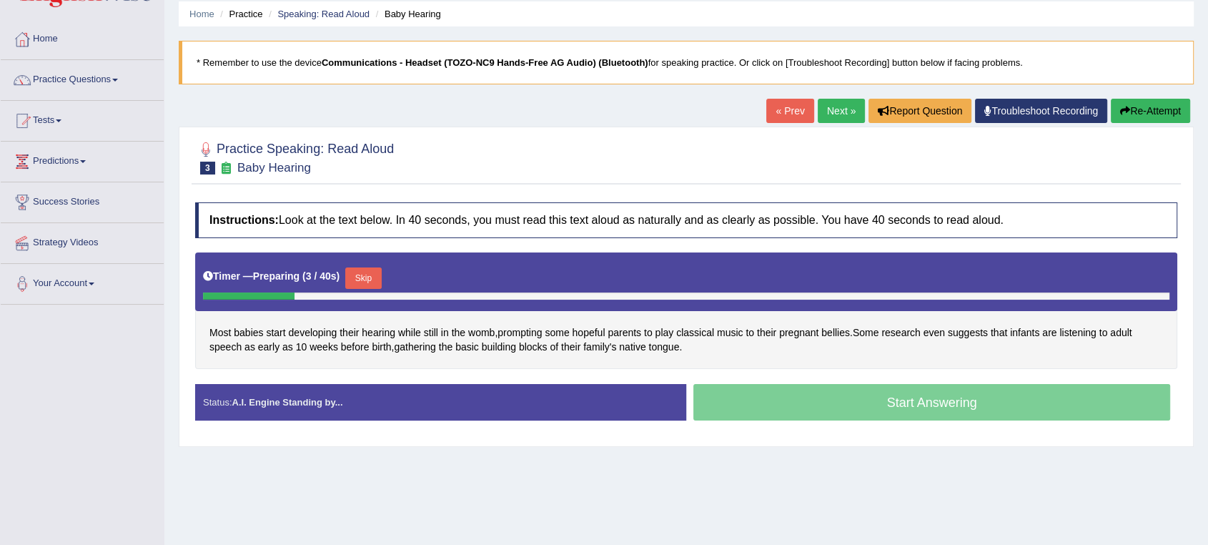
scroll to position [79, 0]
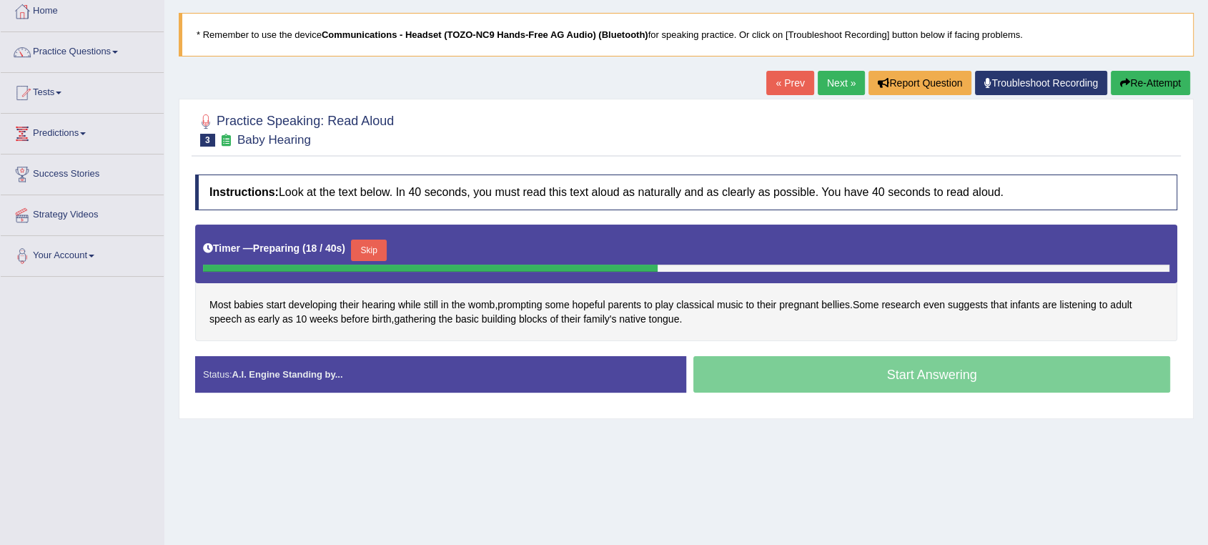
click at [385, 251] on button "Skip" at bounding box center [369, 249] width 36 height 21
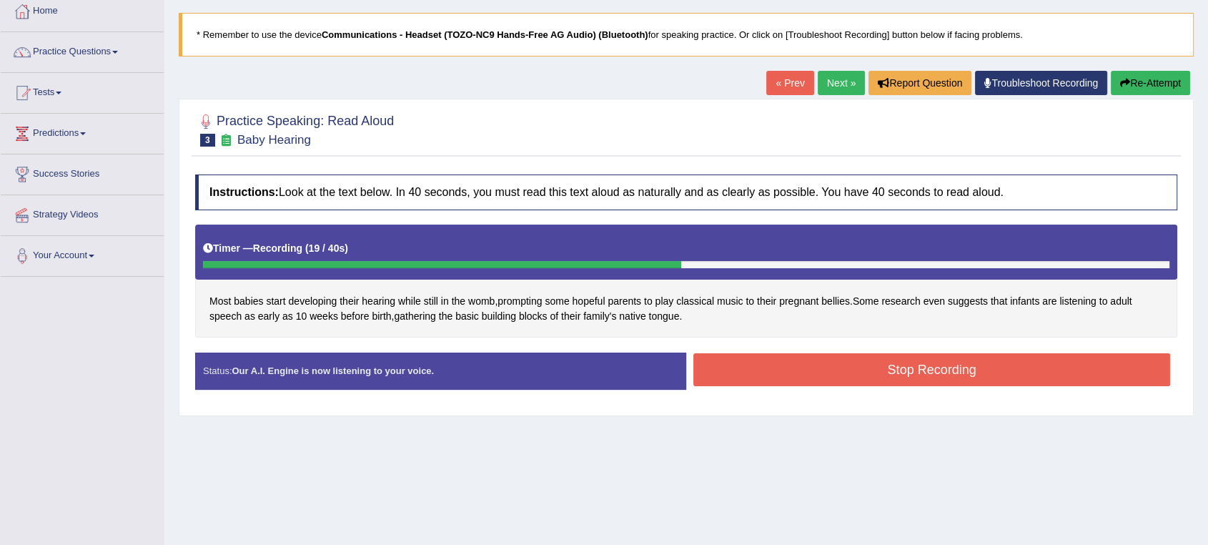
click at [926, 367] on button "Stop Recording" at bounding box center [931, 369] width 477 height 33
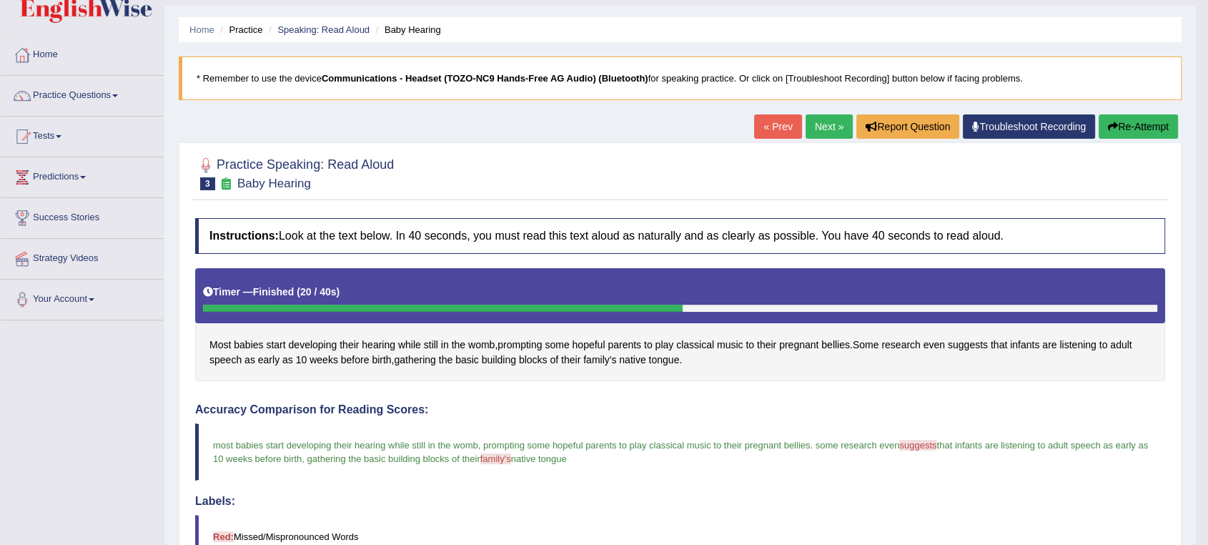
scroll to position [0, 0]
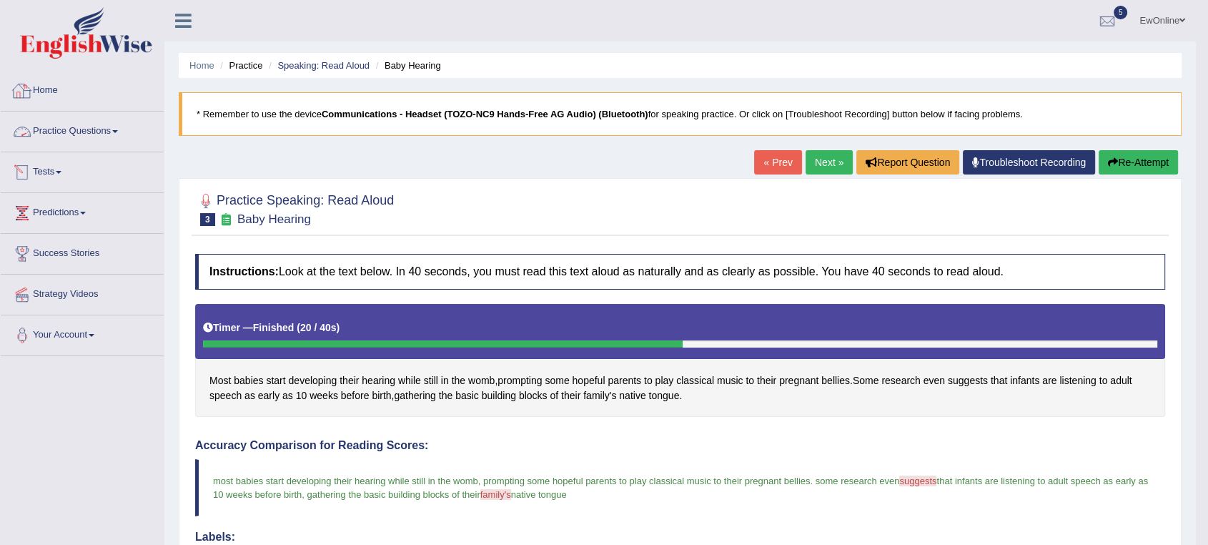
click at [51, 95] on link "Home" at bounding box center [82, 89] width 163 height 36
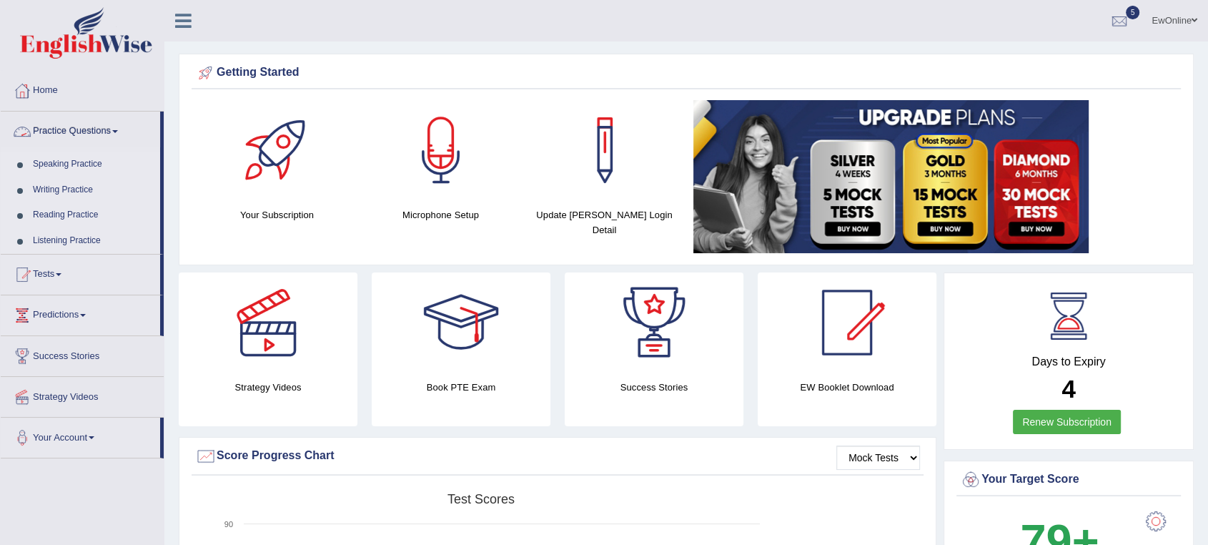
click at [86, 131] on link "Practice Questions" at bounding box center [80, 130] width 159 height 36
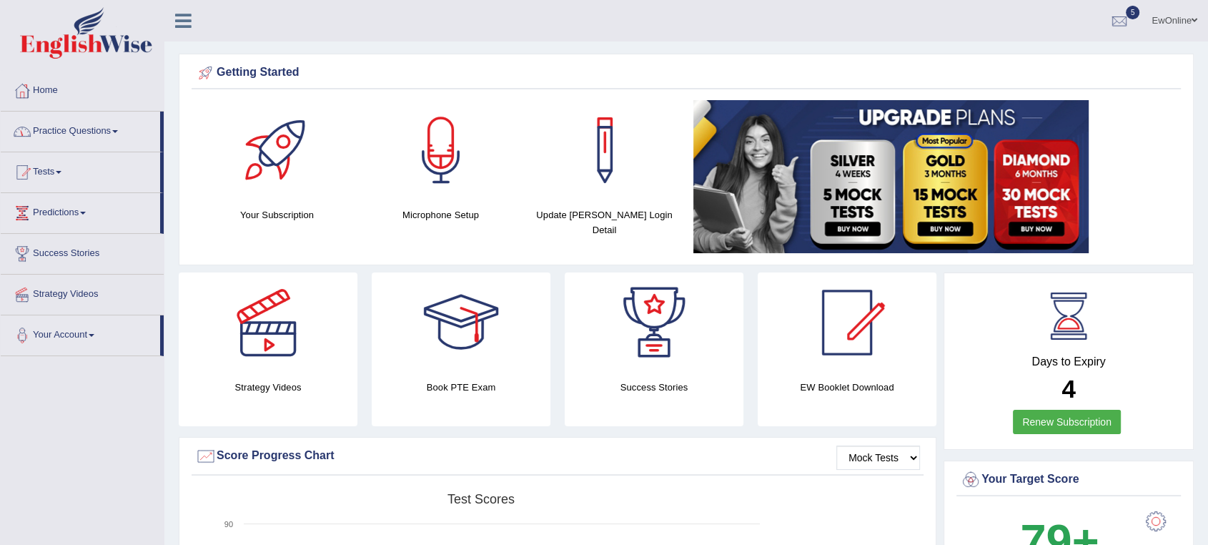
click at [86, 131] on link "Practice Questions" at bounding box center [80, 130] width 159 height 36
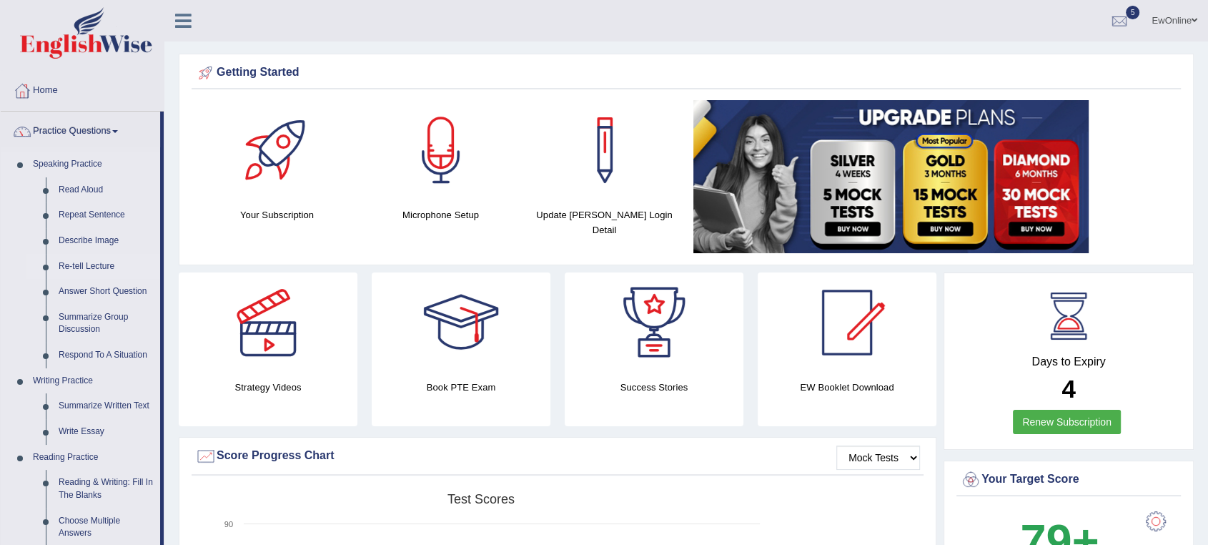
click at [109, 264] on link "Re-tell Lecture" at bounding box center [106, 267] width 108 height 26
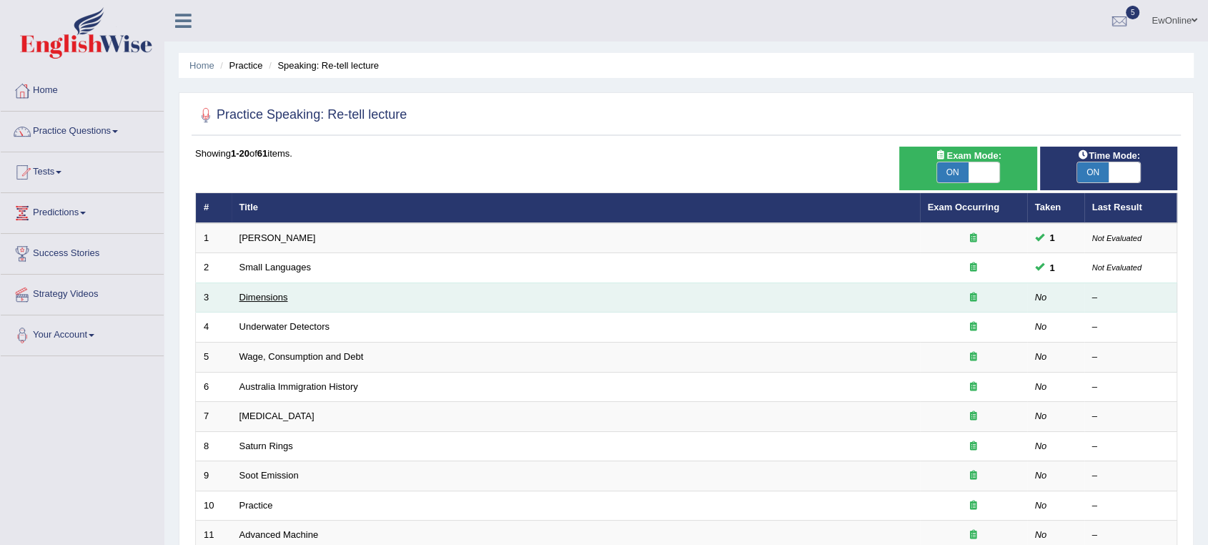
click at [270, 297] on link "Dimensions" at bounding box center [263, 297] width 49 height 11
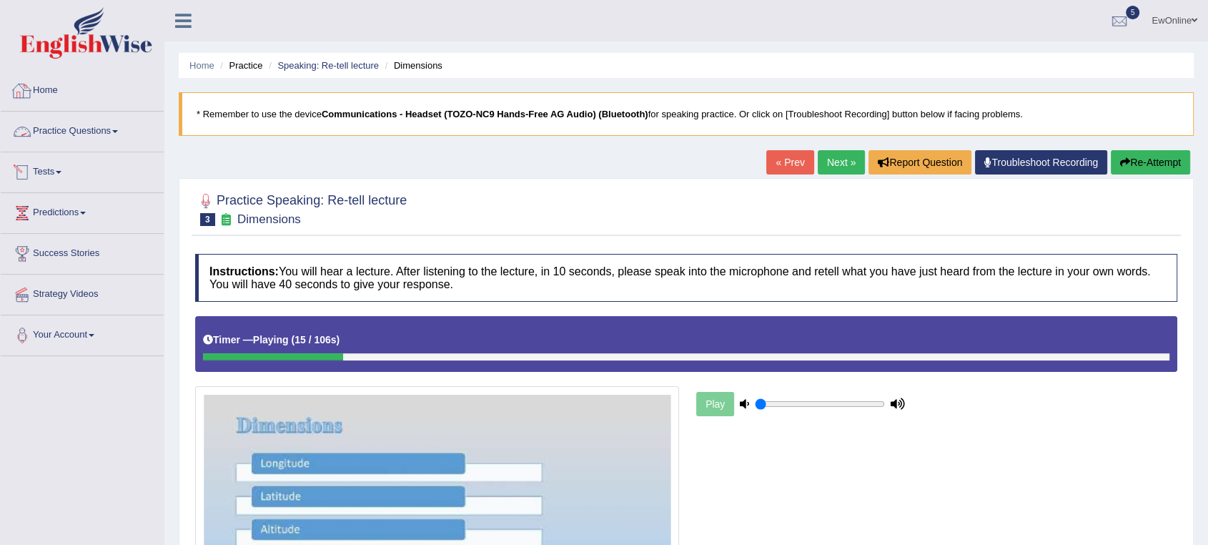
click at [45, 94] on link "Home" at bounding box center [82, 89] width 163 height 36
